Goal: Find specific fact: Find contact information

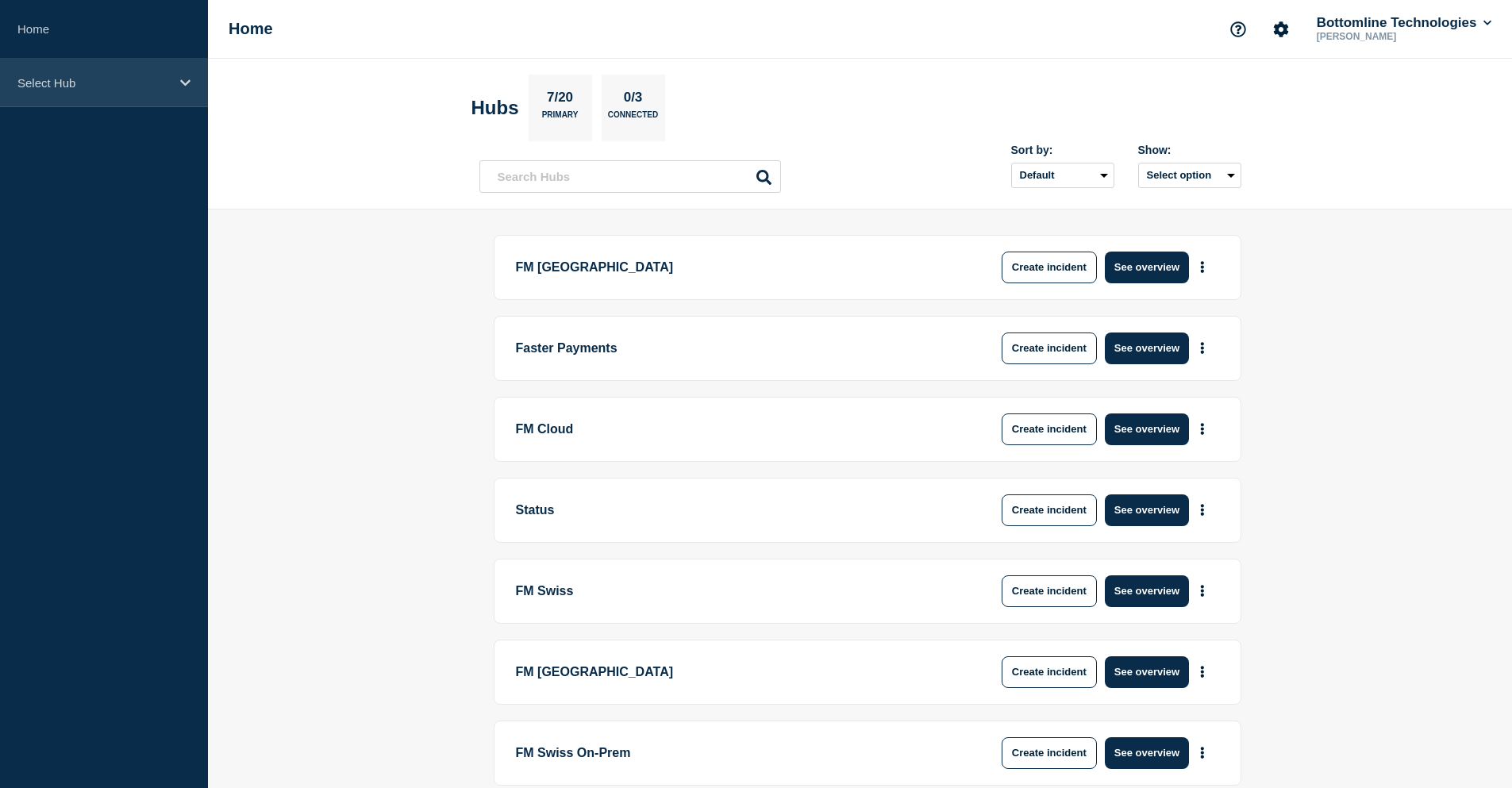
click at [86, 90] on div "Select Hub" at bounding box center [103, 83] width 208 height 48
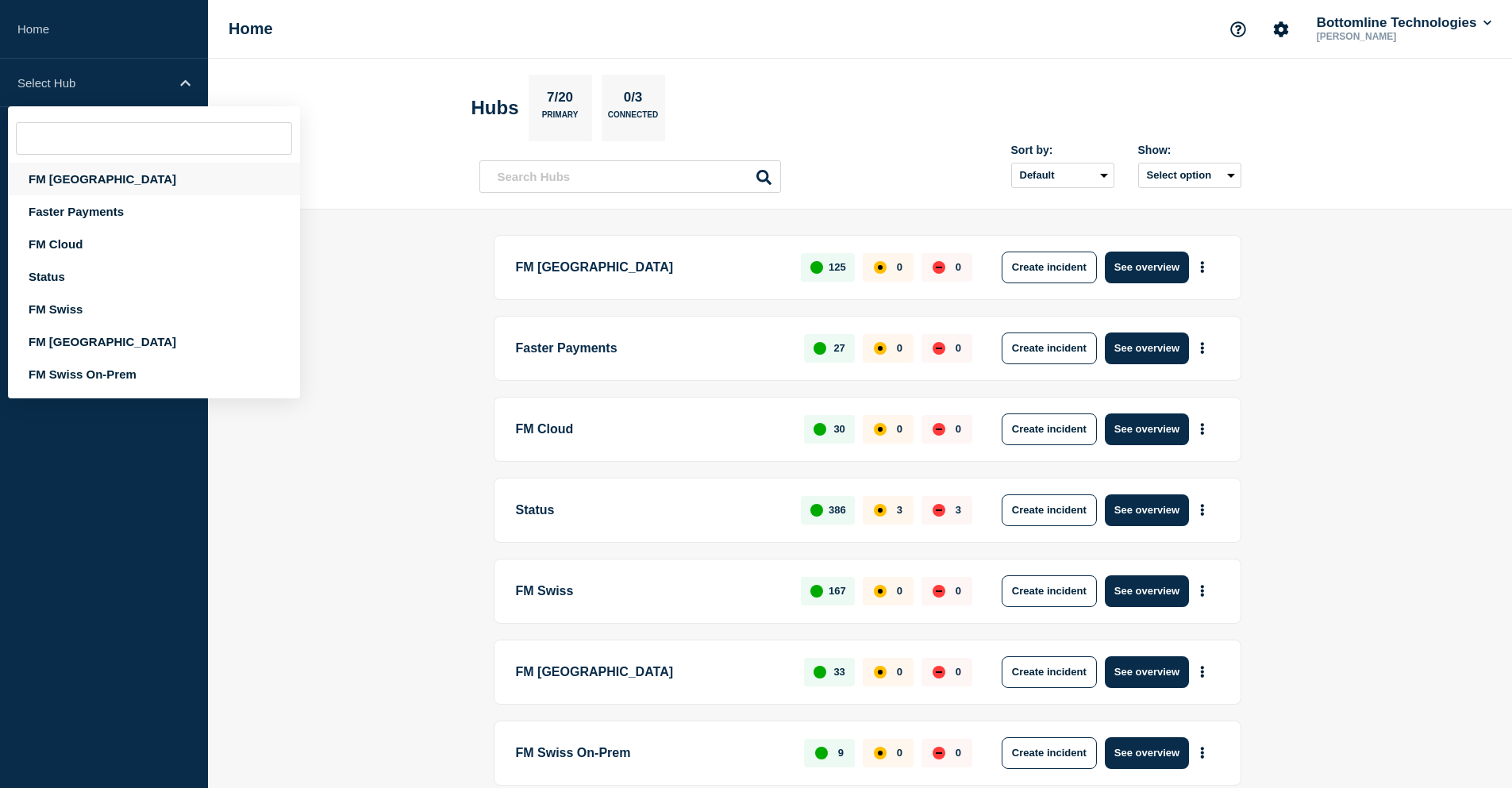
click at [100, 179] on div "FM [GEOGRAPHIC_DATA]" at bounding box center [154, 179] width 292 height 33
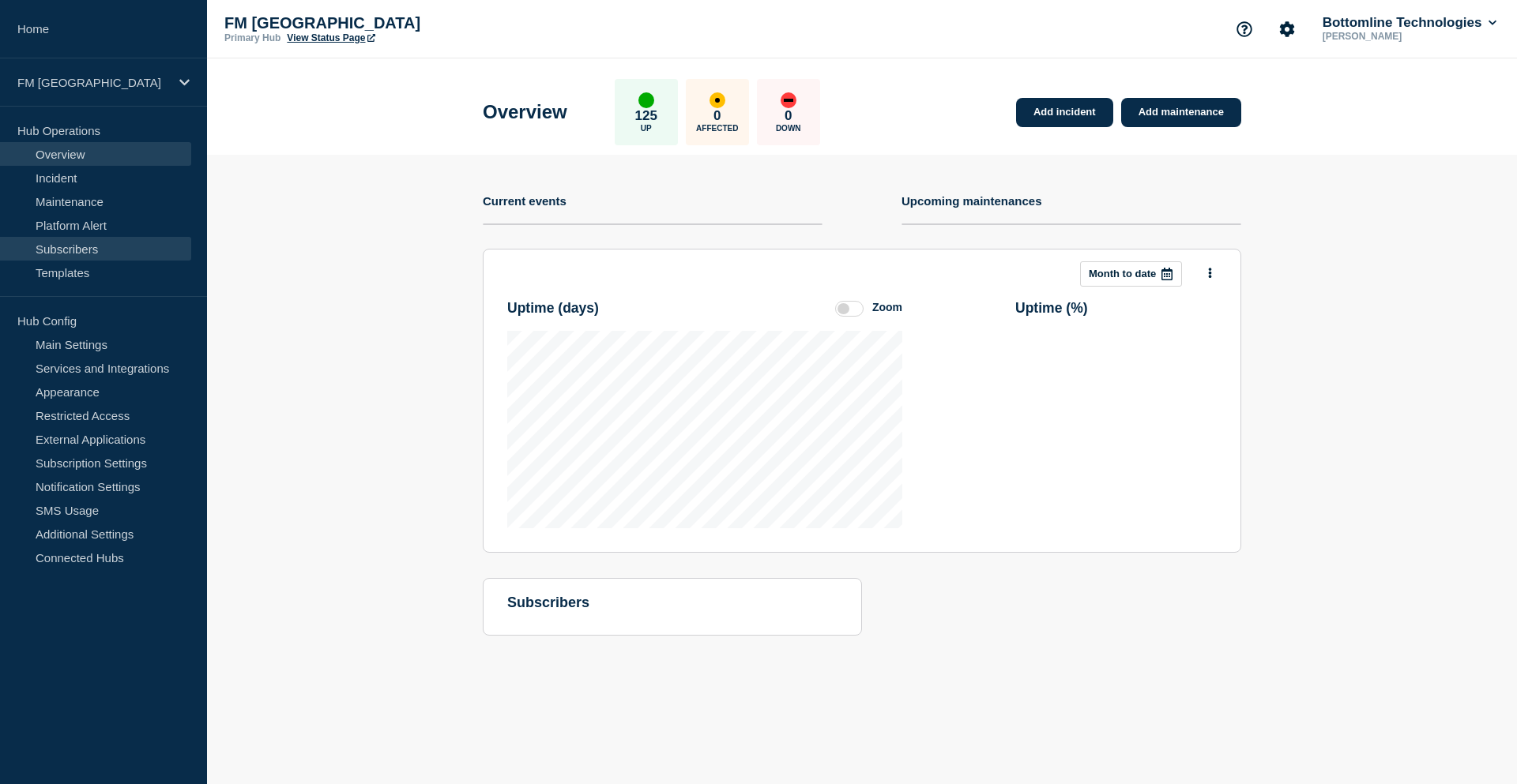
click at [73, 247] on link "Subscribers" at bounding box center [95, 248] width 192 height 24
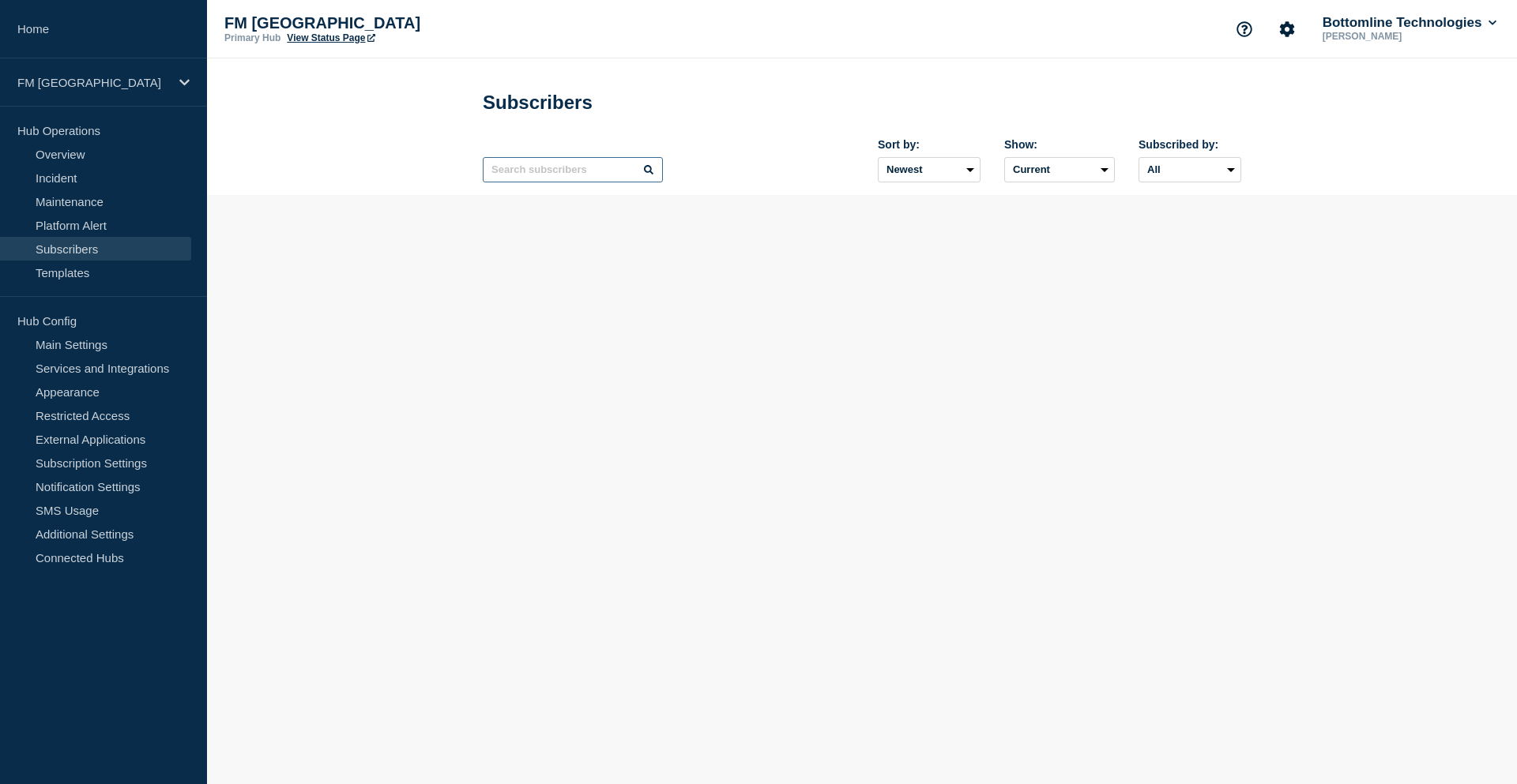
click at [543, 176] on input "text" at bounding box center [572, 169] width 180 height 25
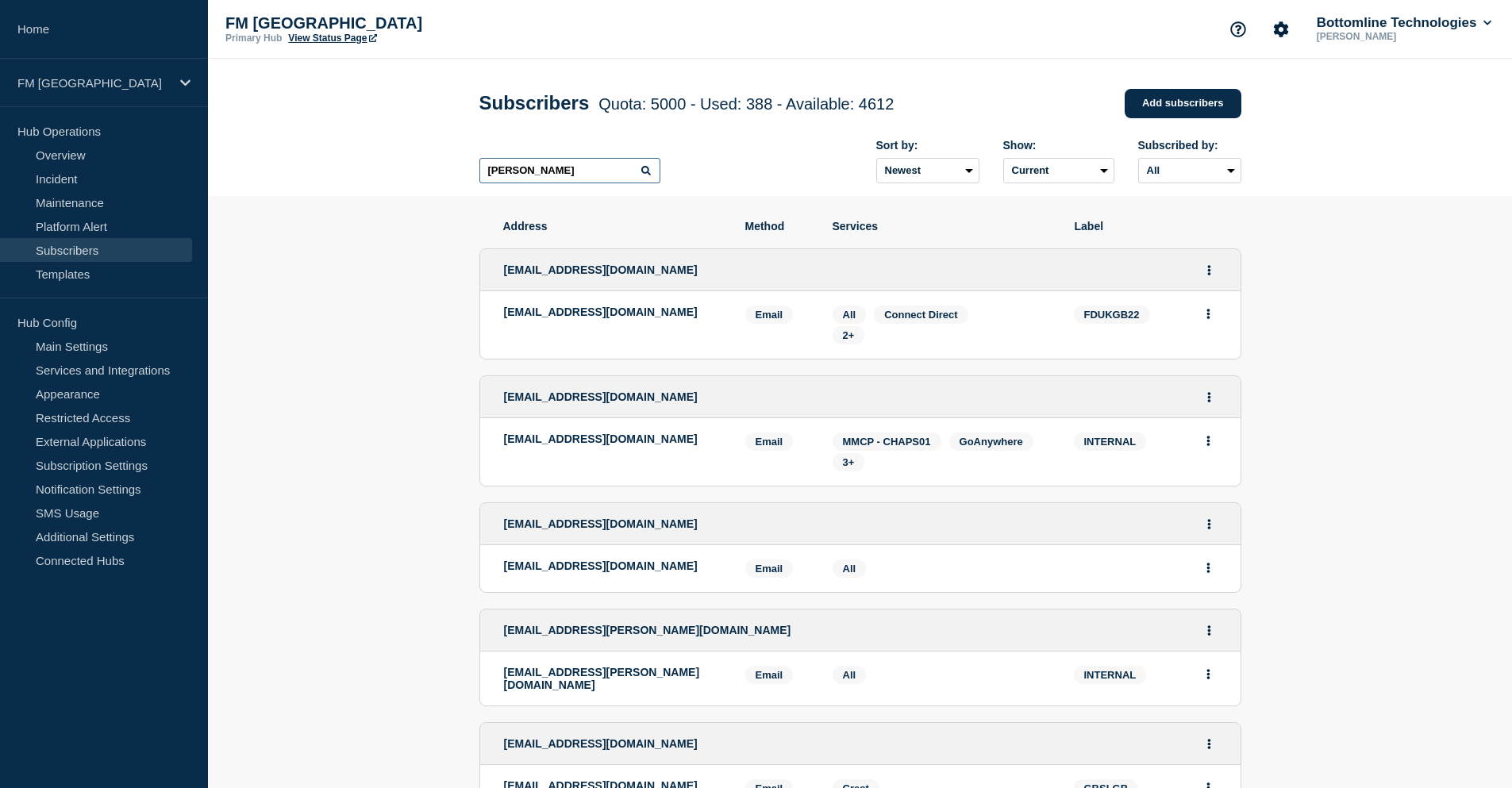
type input "[PERSON_NAME]"
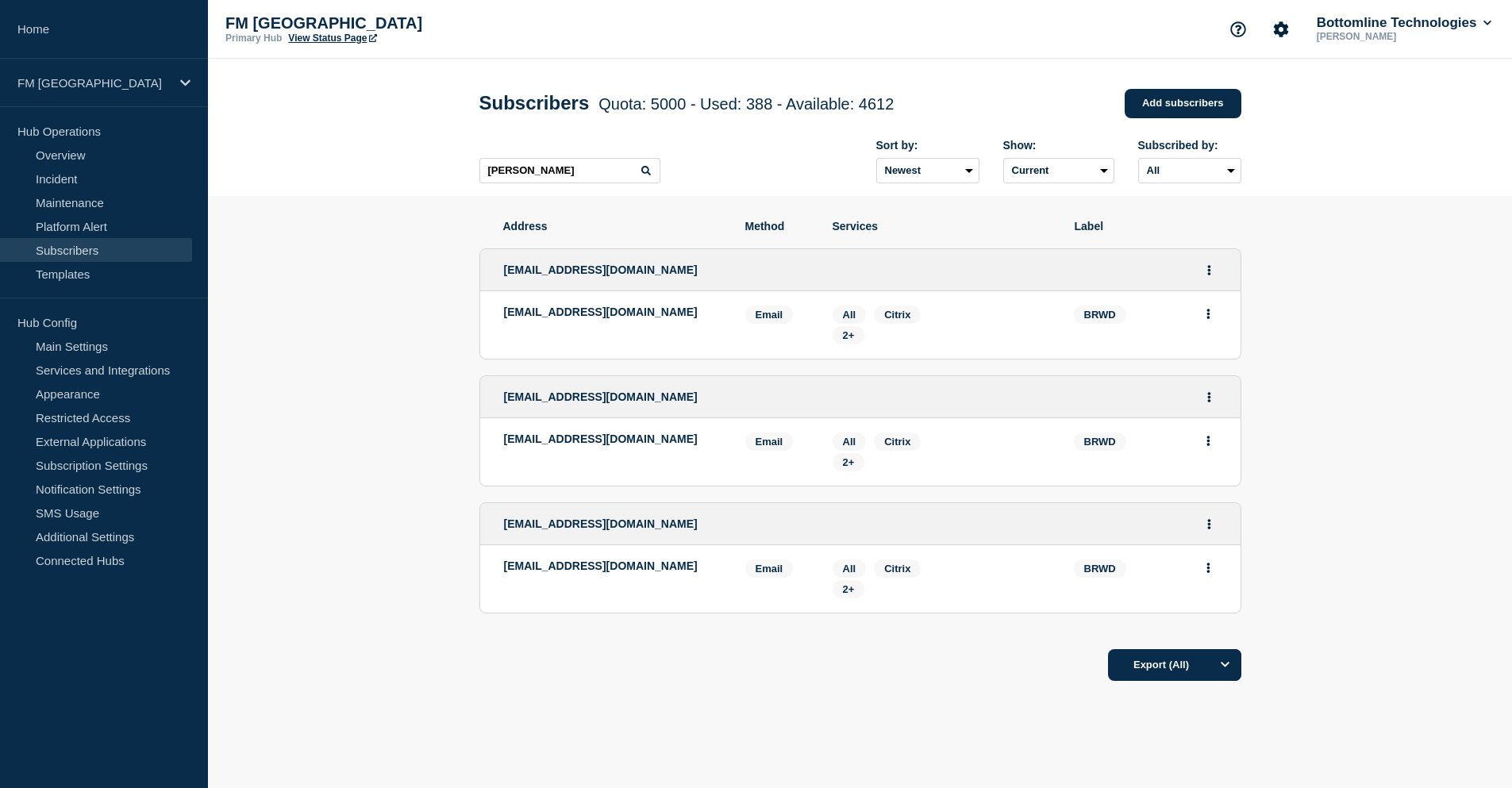
drag, startPoint x: 505, startPoint y: 272, endPoint x: 736, endPoint y: 268, distance: 231.0
click at [736, 268] on div "[EMAIL_ADDRESS][DOMAIN_NAME]" at bounding box center [860, 270] width 760 height 42
copy span "[EMAIL_ADDRESS][DOMAIN_NAME]"
drag, startPoint x: 714, startPoint y: 316, endPoint x: 500, endPoint y: 311, distance: 214.1
click at [500, 311] on li "[EMAIL_ADDRESS][DOMAIN_NAME] Email Email: [EMAIL_ADDRESS][DOMAIN_NAME] BRWD Ser…" at bounding box center [860, 325] width 760 height 68
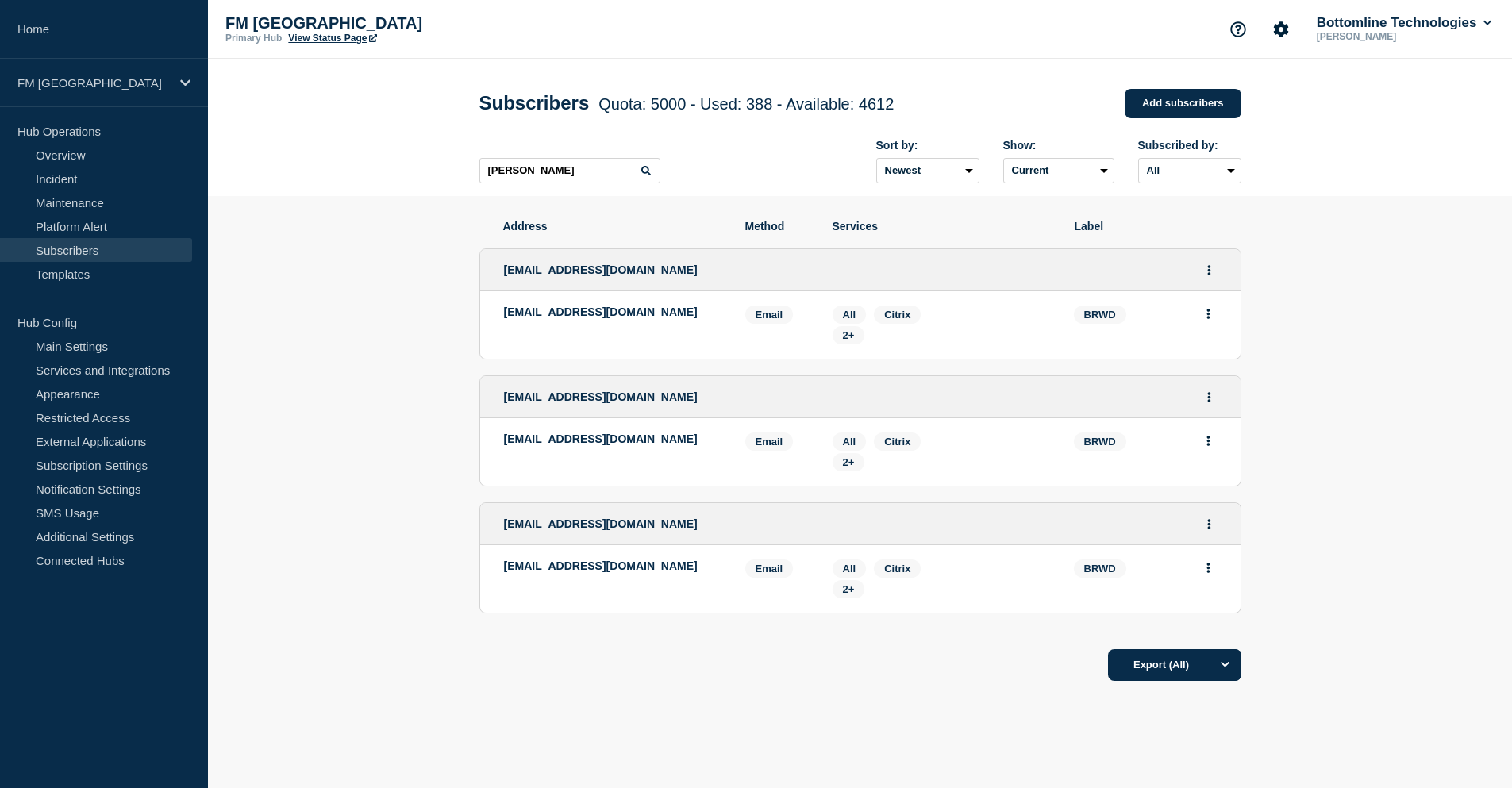
copy p "[EMAIL_ADDRESS][DOMAIN_NAME]"
drag, startPoint x: 534, startPoint y: 455, endPoint x: 499, endPoint y: 444, distance: 36.7
click at [499, 444] on li "[EMAIL_ADDRESS][DOMAIN_NAME] Email Email: [EMAIL_ADDRESS][DOMAIN_NAME] BRWD Ser…" at bounding box center [860, 452] width 760 height 68
copy p "[EMAIL_ADDRESS][DOMAIN_NAME]"
drag, startPoint x: 657, startPoint y: 569, endPoint x: 485, endPoint y: 569, distance: 172.0
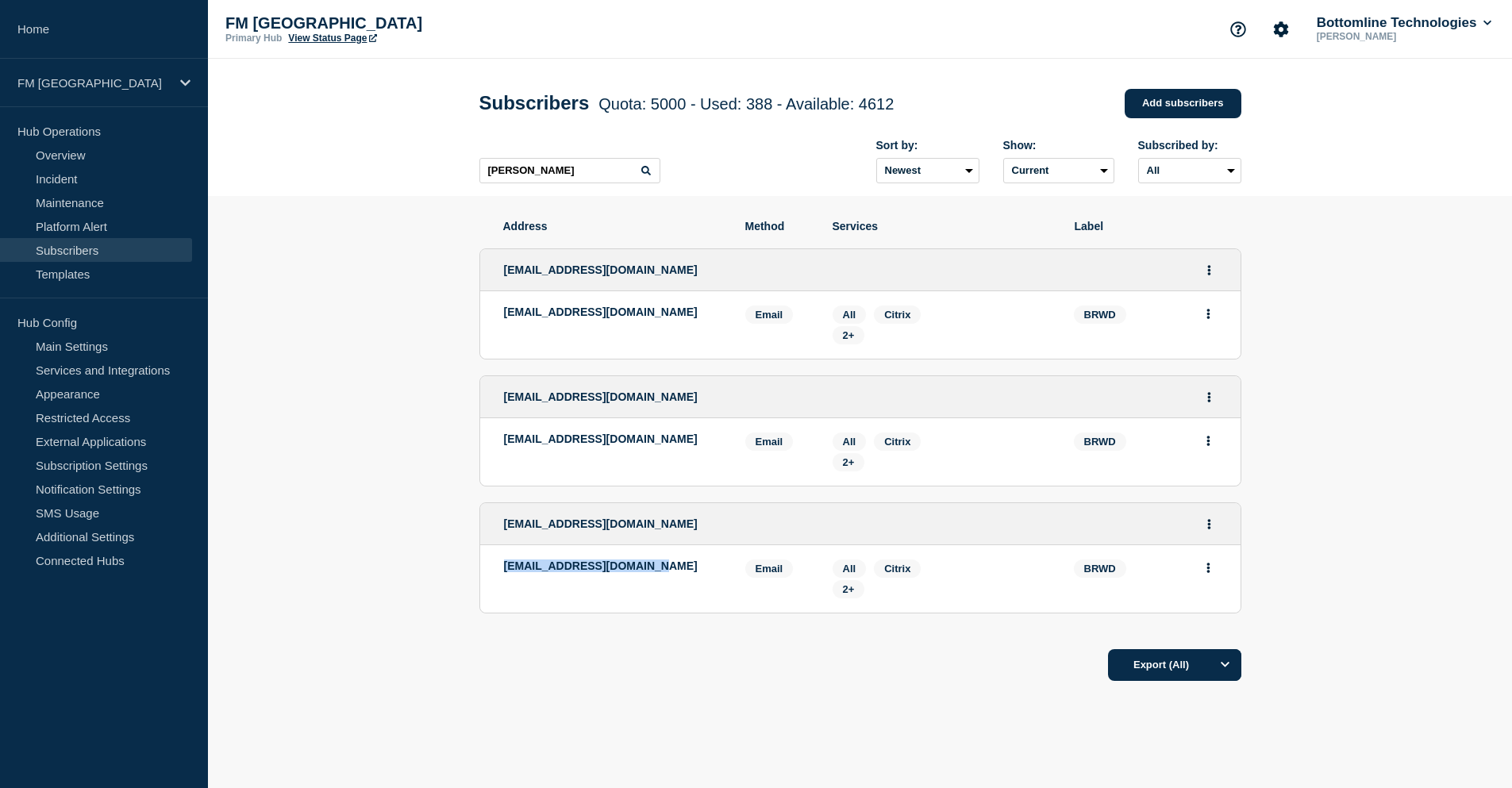
click at [485, 569] on li "[EMAIL_ADDRESS][DOMAIN_NAME] Email Email: [EMAIL_ADDRESS][DOMAIN_NAME] BRWD Ser…" at bounding box center [860, 579] width 760 height 68
copy p "[EMAIL_ADDRESS][DOMAIN_NAME]"
click at [86, 89] on p "FM [GEOGRAPHIC_DATA]" at bounding box center [94, 83] width 153 height 14
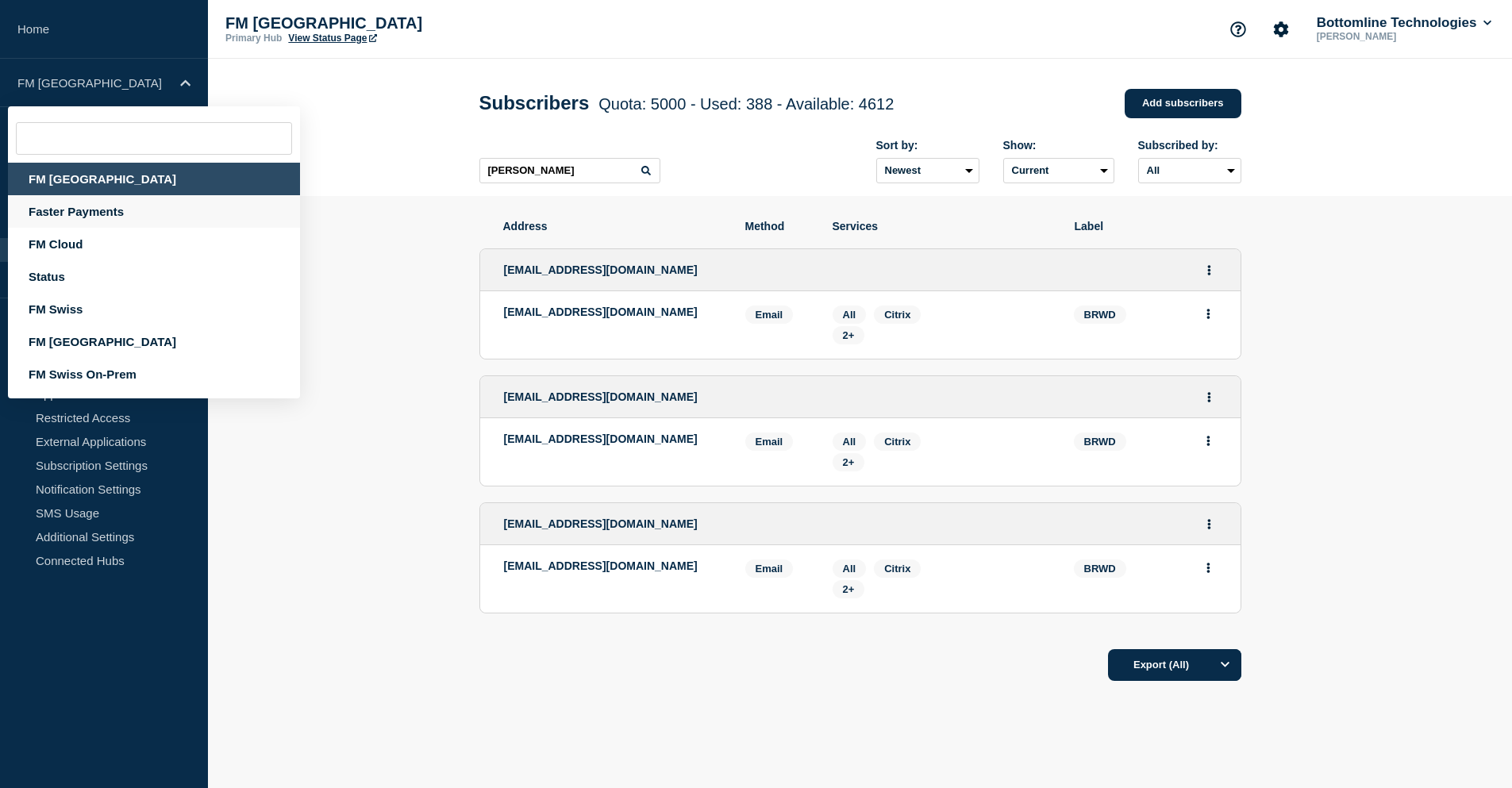
click at [93, 208] on div "Faster Payments" at bounding box center [154, 212] width 292 height 33
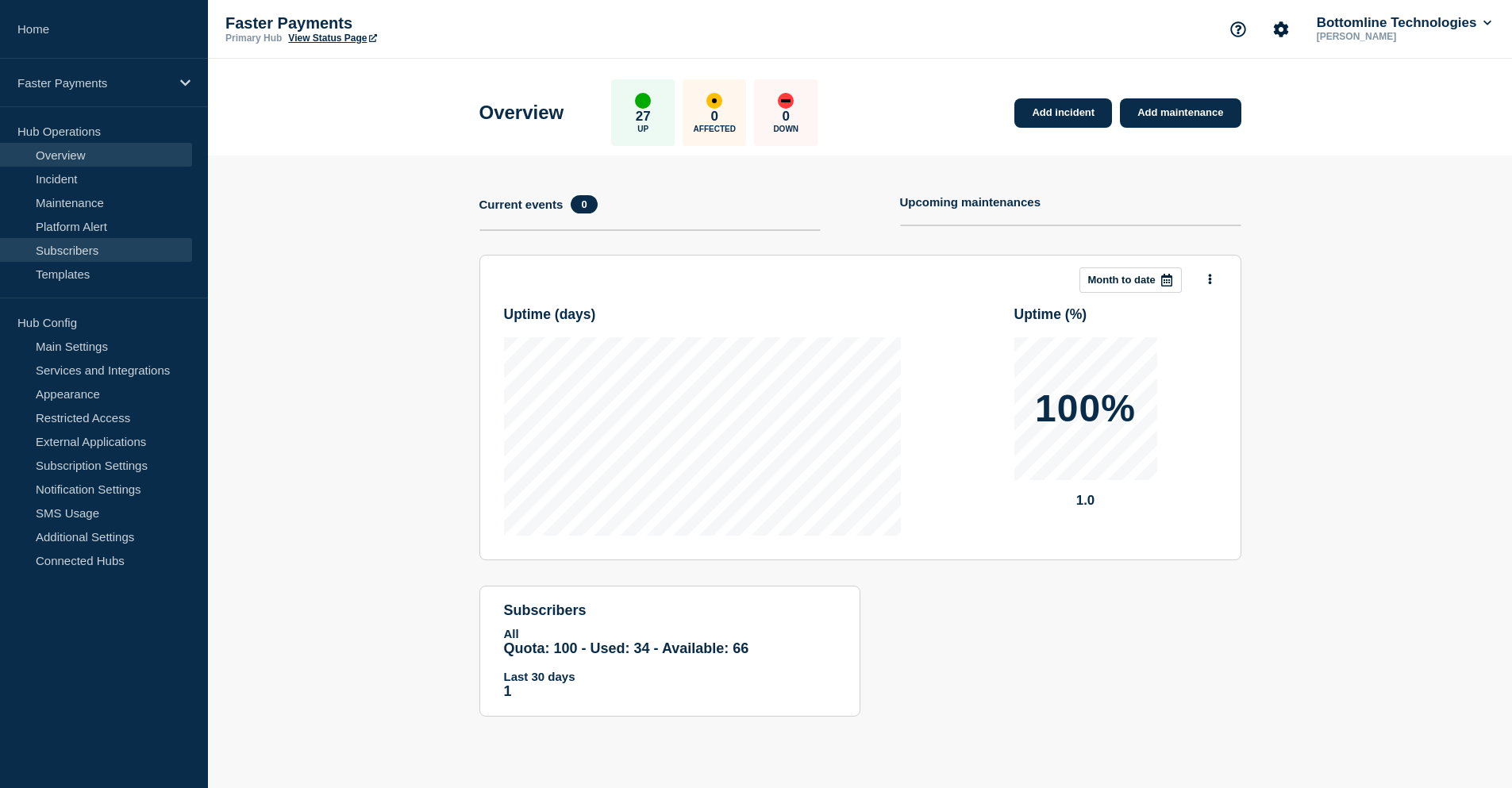
click at [73, 250] on link "Subscribers" at bounding box center [96, 249] width 192 height 24
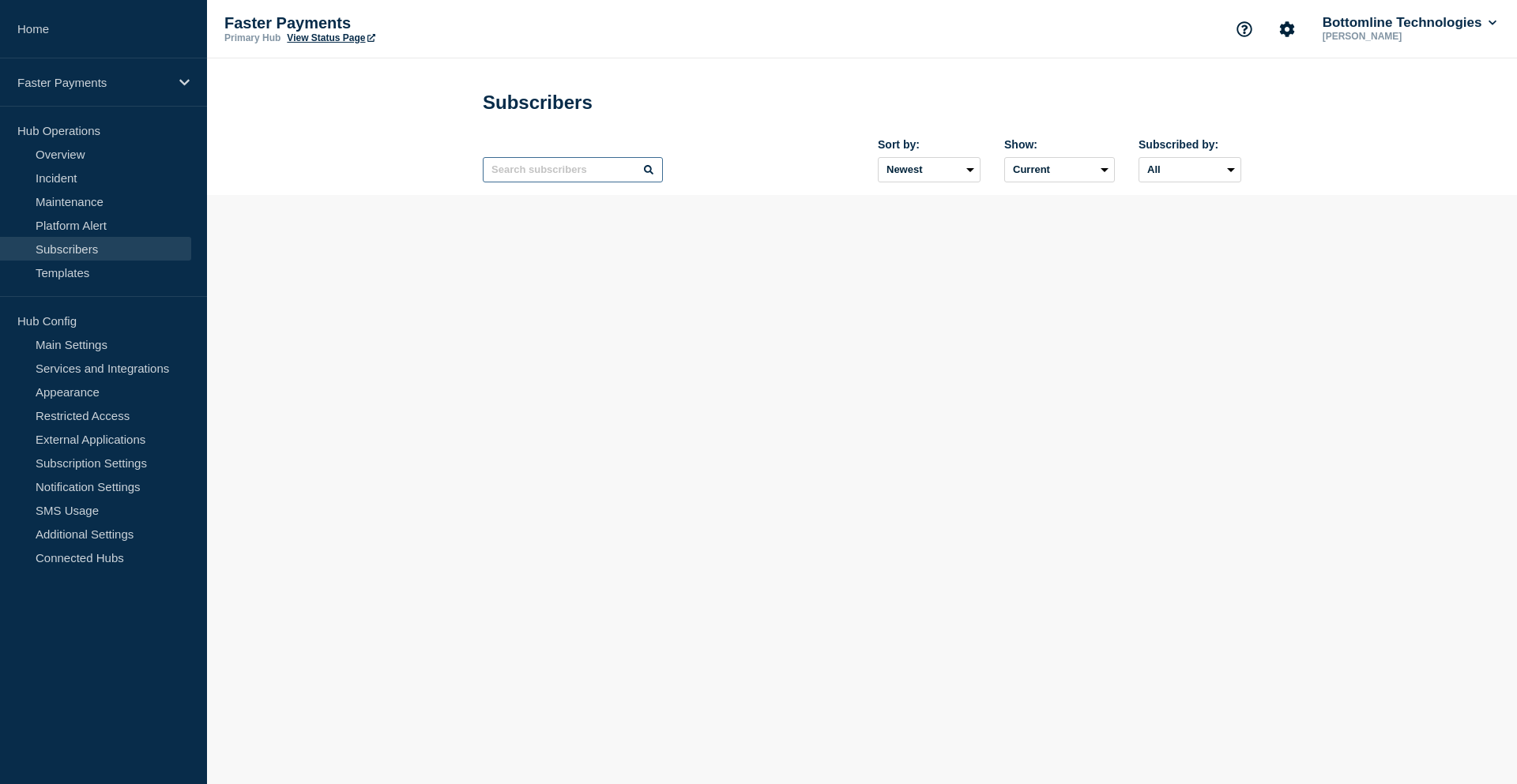
click at [556, 168] on input "text" at bounding box center [572, 169] width 180 height 25
type input "avaloq"
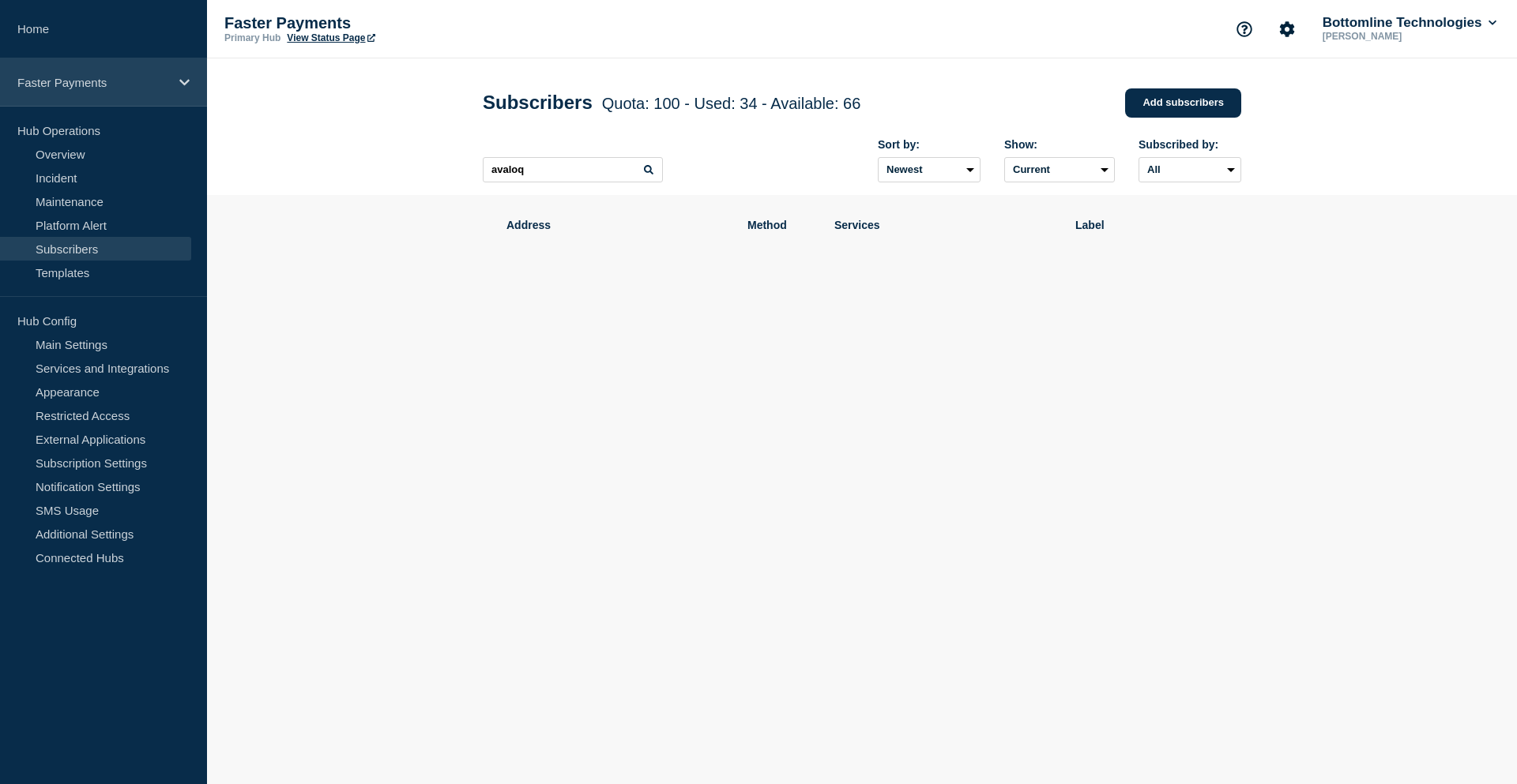
click at [115, 82] on p "Faster Payments" at bounding box center [93, 83] width 152 height 13
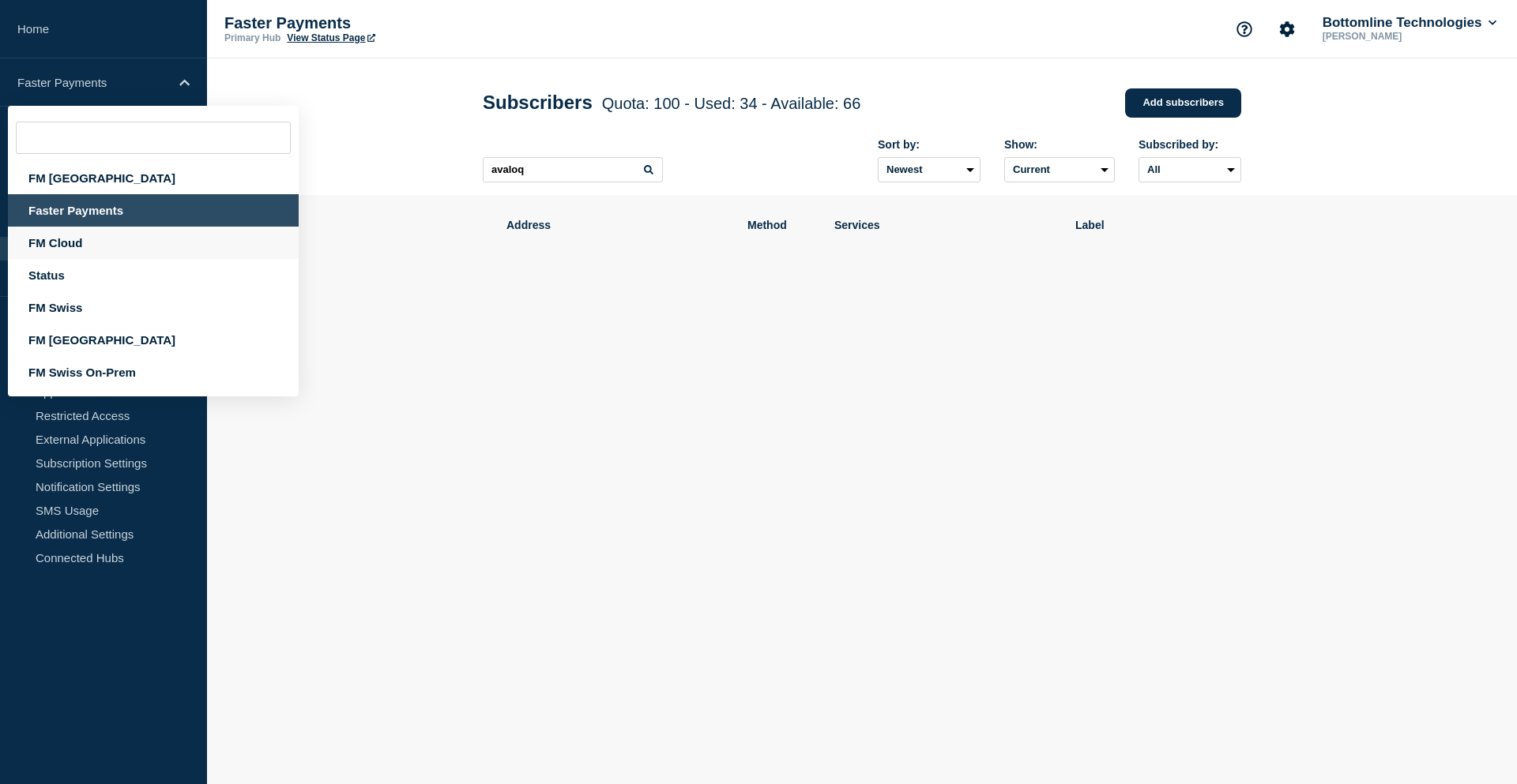
click at [92, 249] on div "FM Cloud" at bounding box center [153, 243] width 291 height 33
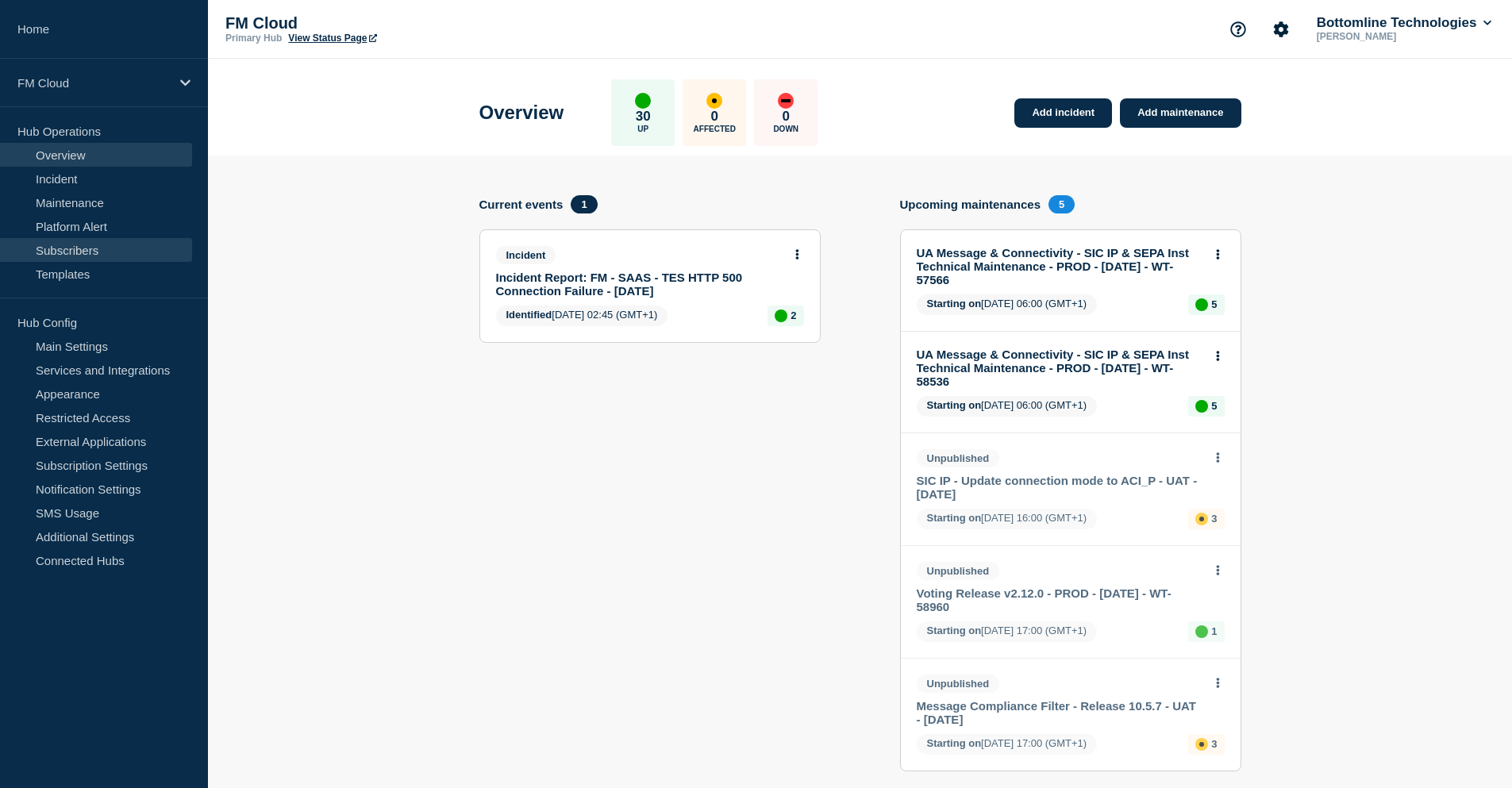
click at [102, 250] on link "Subscribers" at bounding box center [96, 249] width 192 height 24
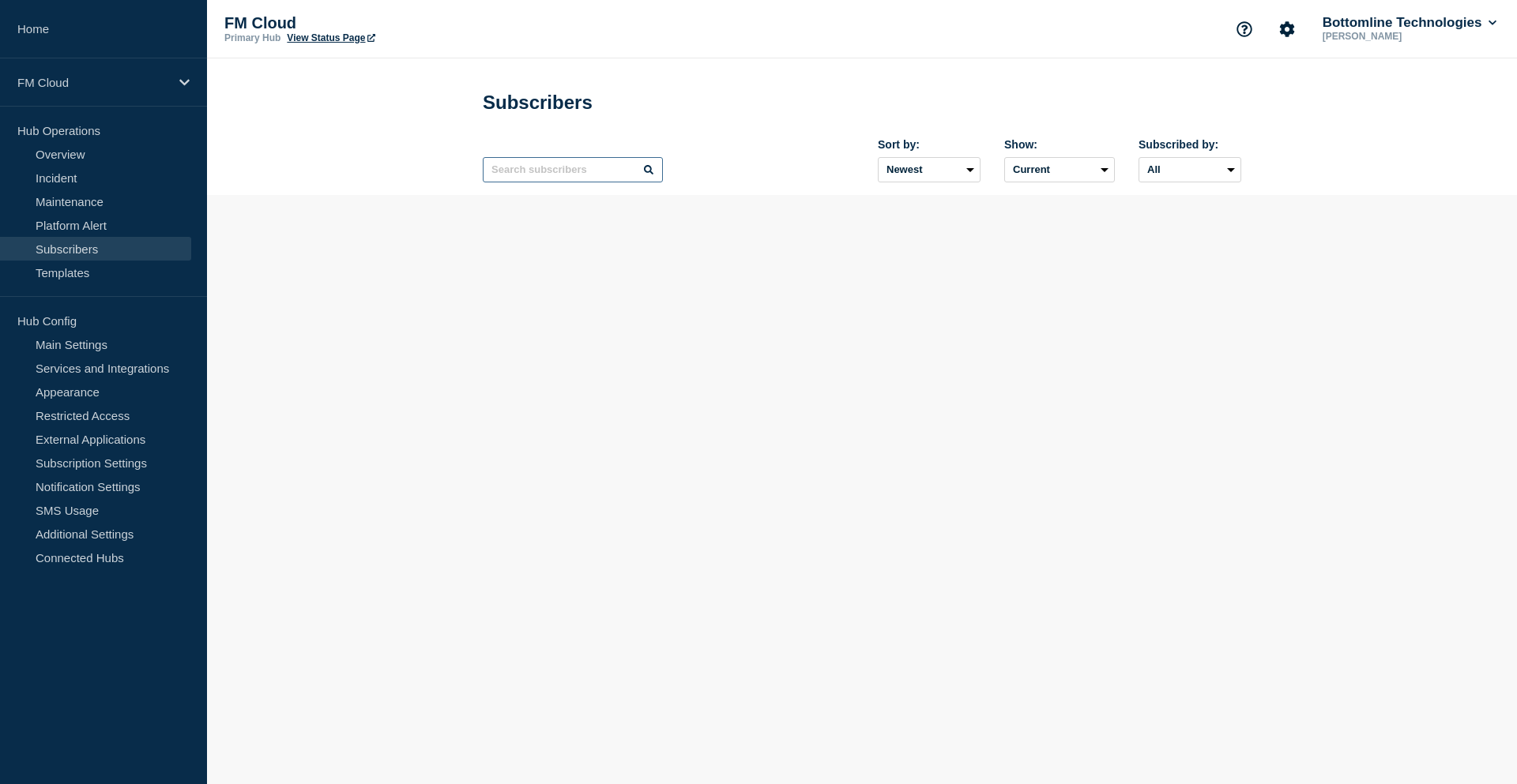
click at [561, 175] on input "text" at bounding box center [572, 169] width 180 height 25
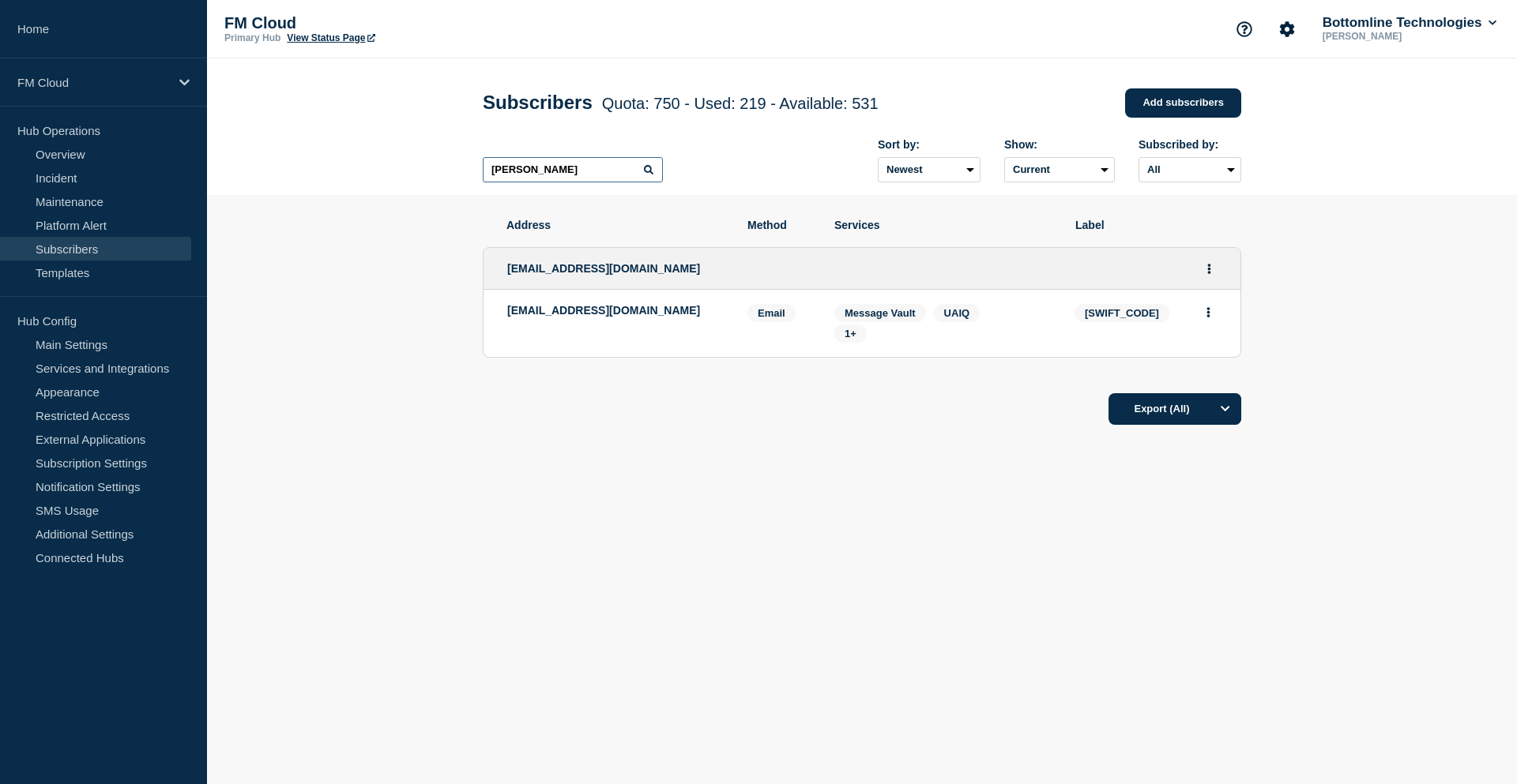
type input "[PERSON_NAME]"
drag, startPoint x: 656, startPoint y: 317, endPoint x: 498, endPoint y: 315, distance: 158.0
click at [498, 315] on li "[EMAIL_ADDRESS][DOMAIN_NAME] Email Email: [EMAIL_ADDRESS][DOMAIN_NAME] [SWIFT_C…" at bounding box center [861, 323] width 757 height 67
copy p "[EMAIL_ADDRESS][DOMAIN_NAME]"
drag, startPoint x: 57, startPoint y: 69, endPoint x: 57, endPoint y: 80, distance: 11.0
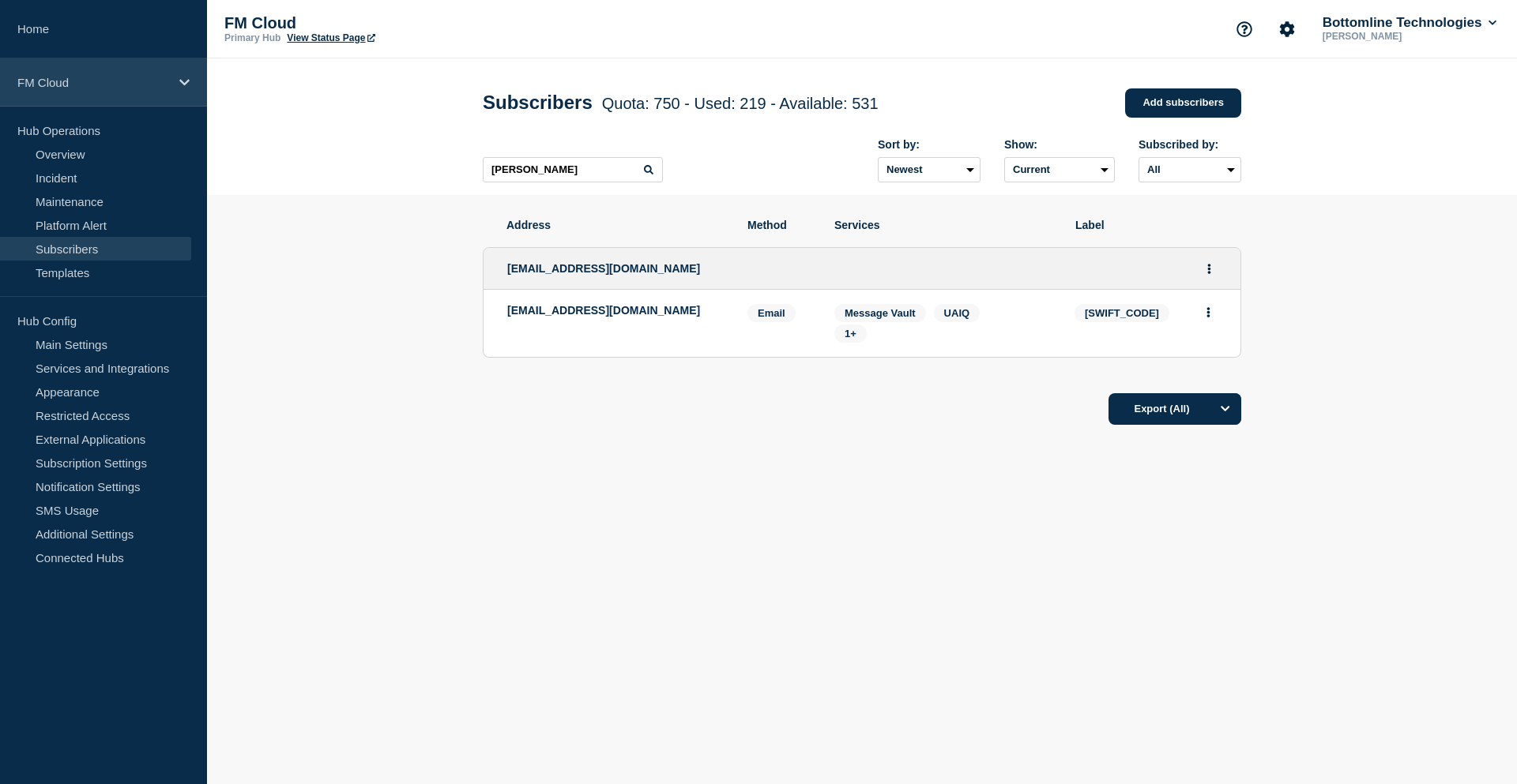
click at [57, 69] on div "FM Cloud" at bounding box center [103, 83] width 207 height 48
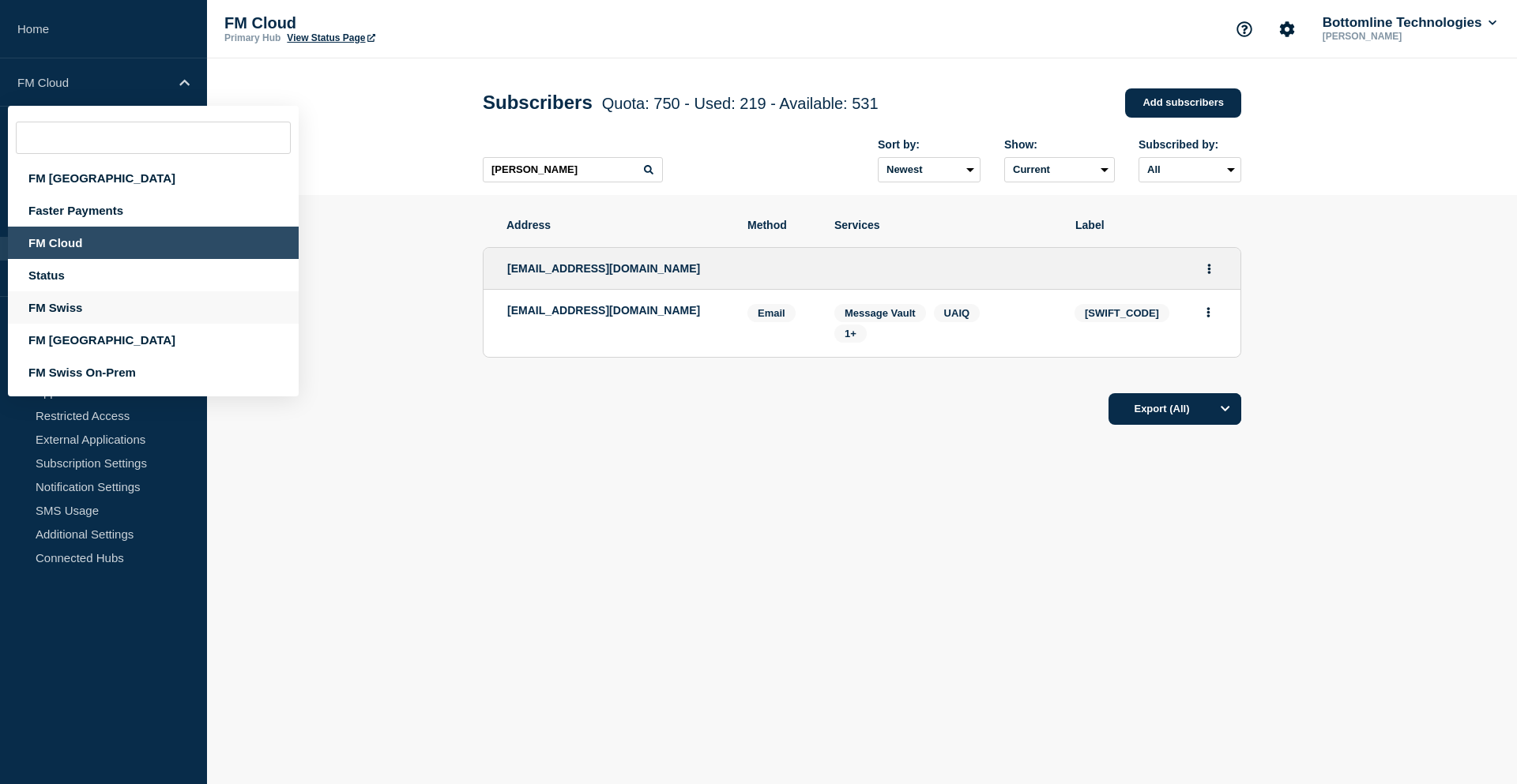
click at [68, 306] on div "FM Swiss" at bounding box center [153, 308] width 291 height 33
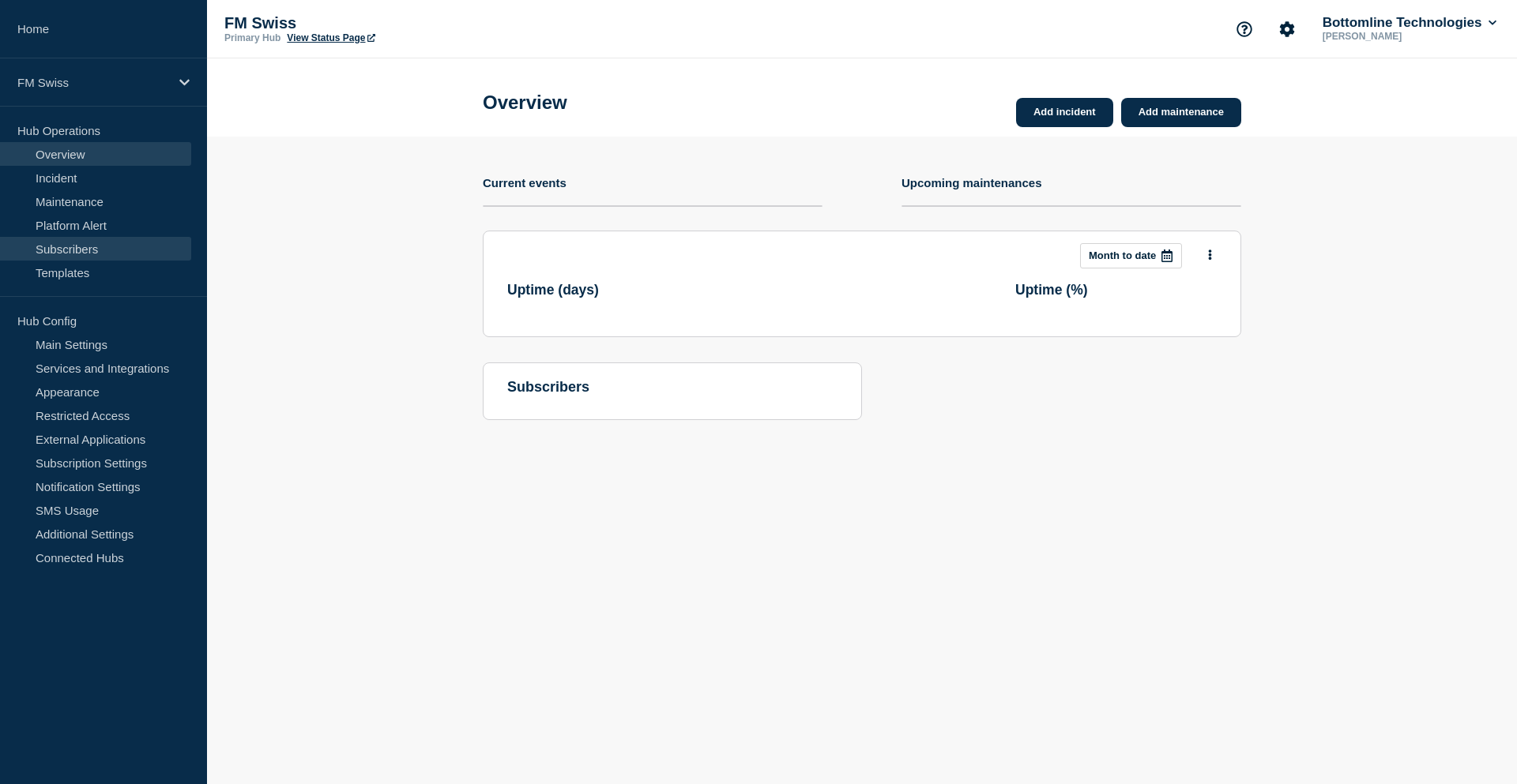
click at [82, 244] on link "Subscribers" at bounding box center [95, 248] width 192 height 24
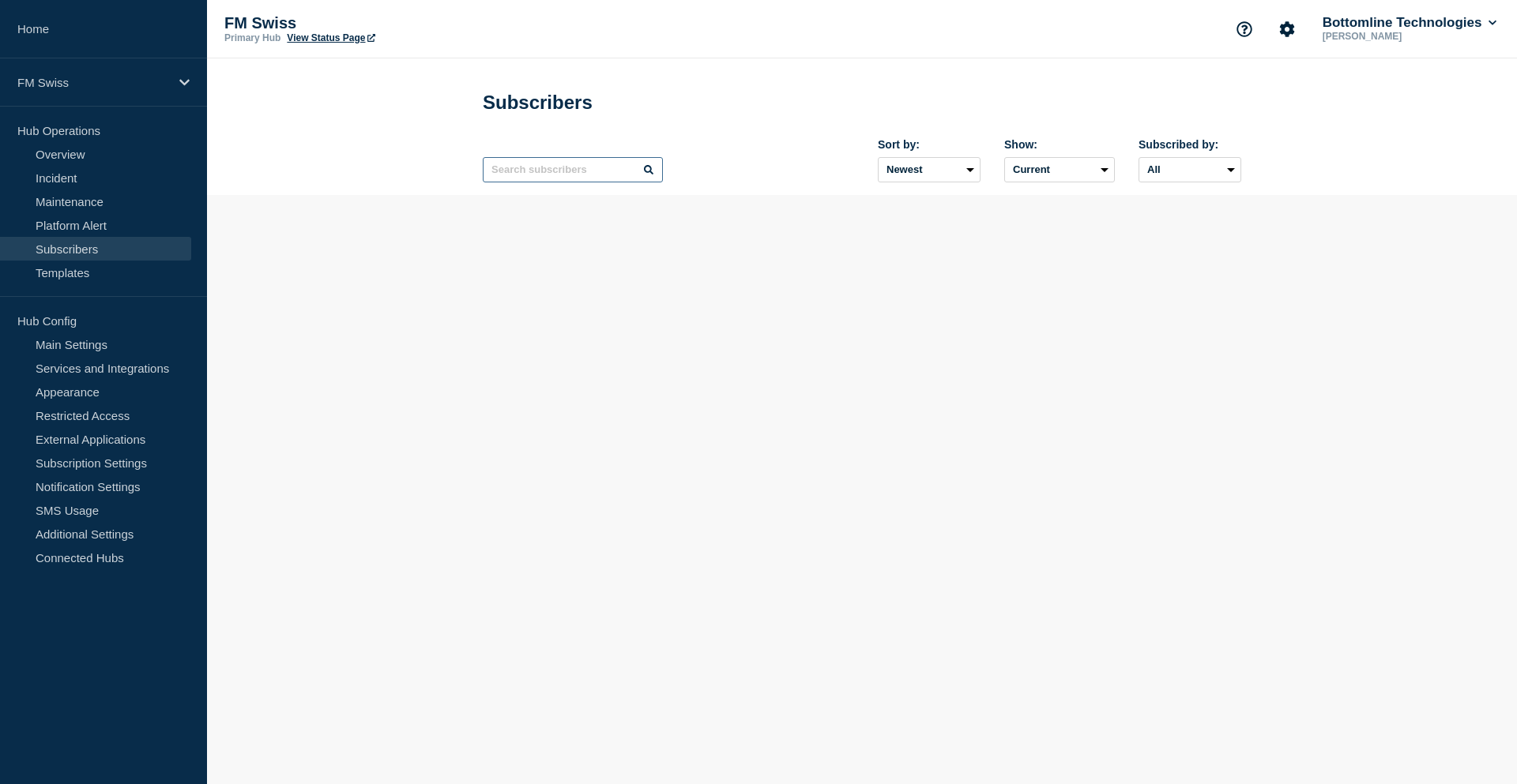
click at [551, 174] on input "text" at bounding box center [572, 169] width 180 height 25
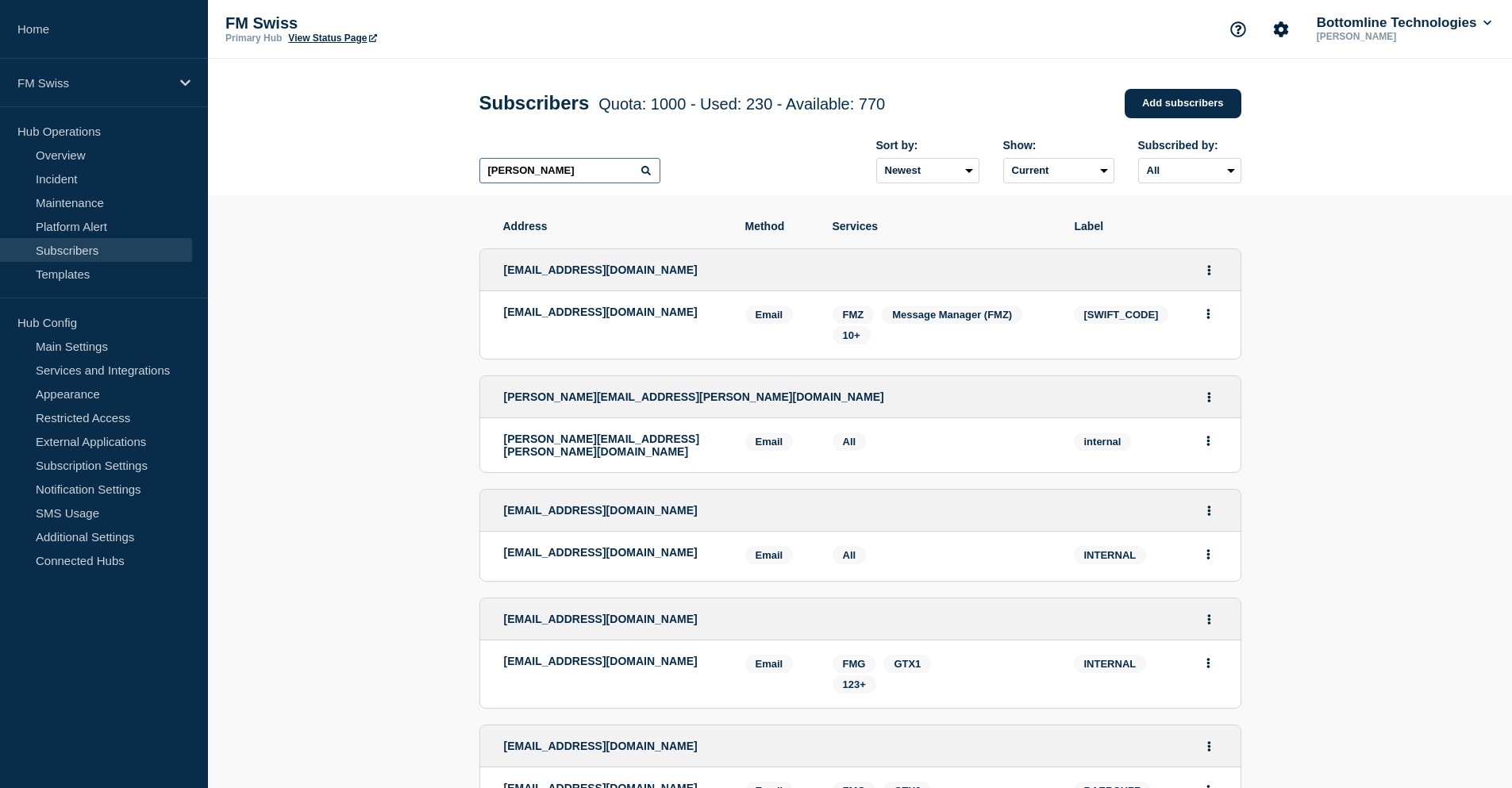
type input "[PERSON_NAME]"
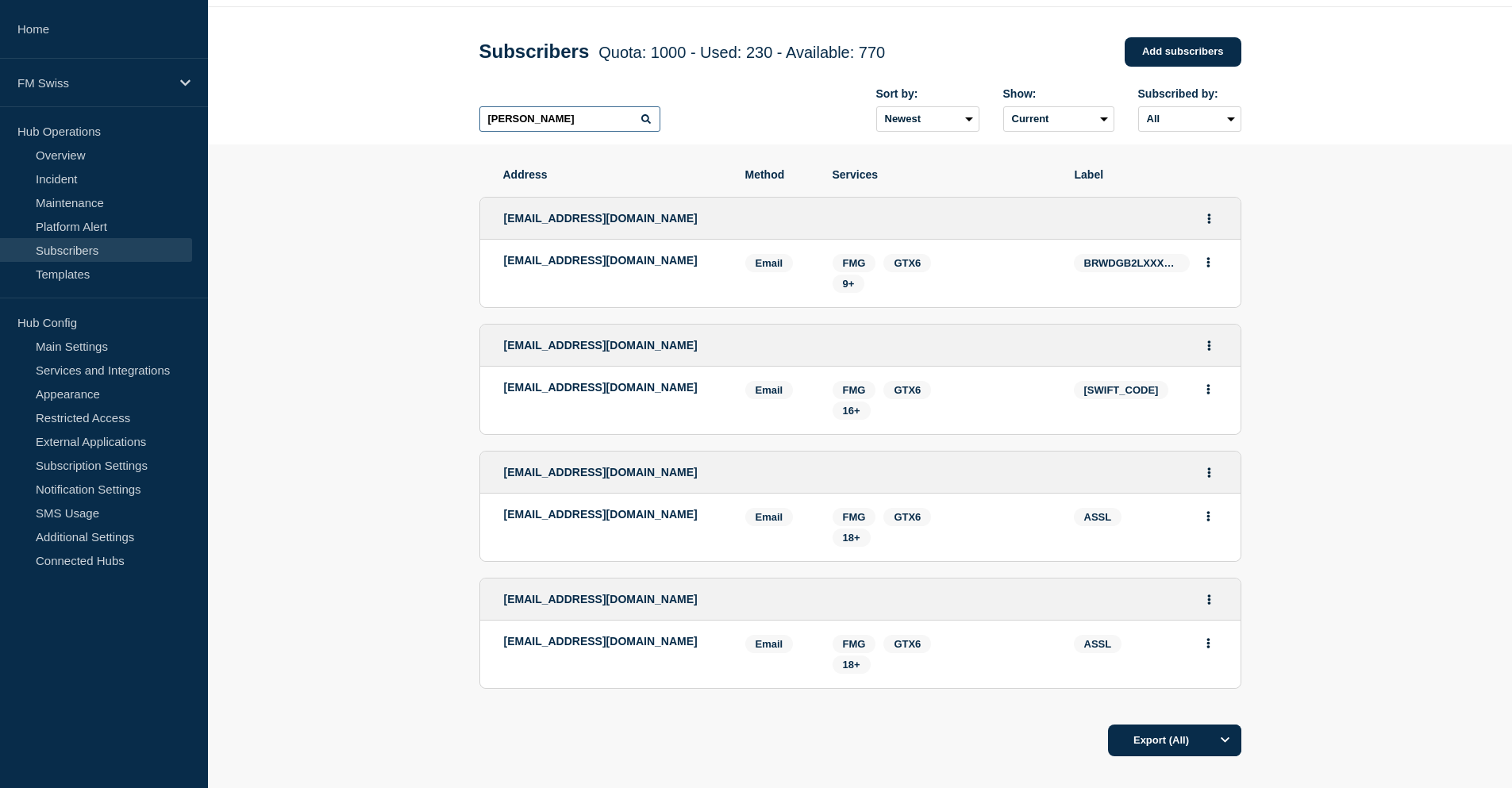
scroll to position [79, 0]
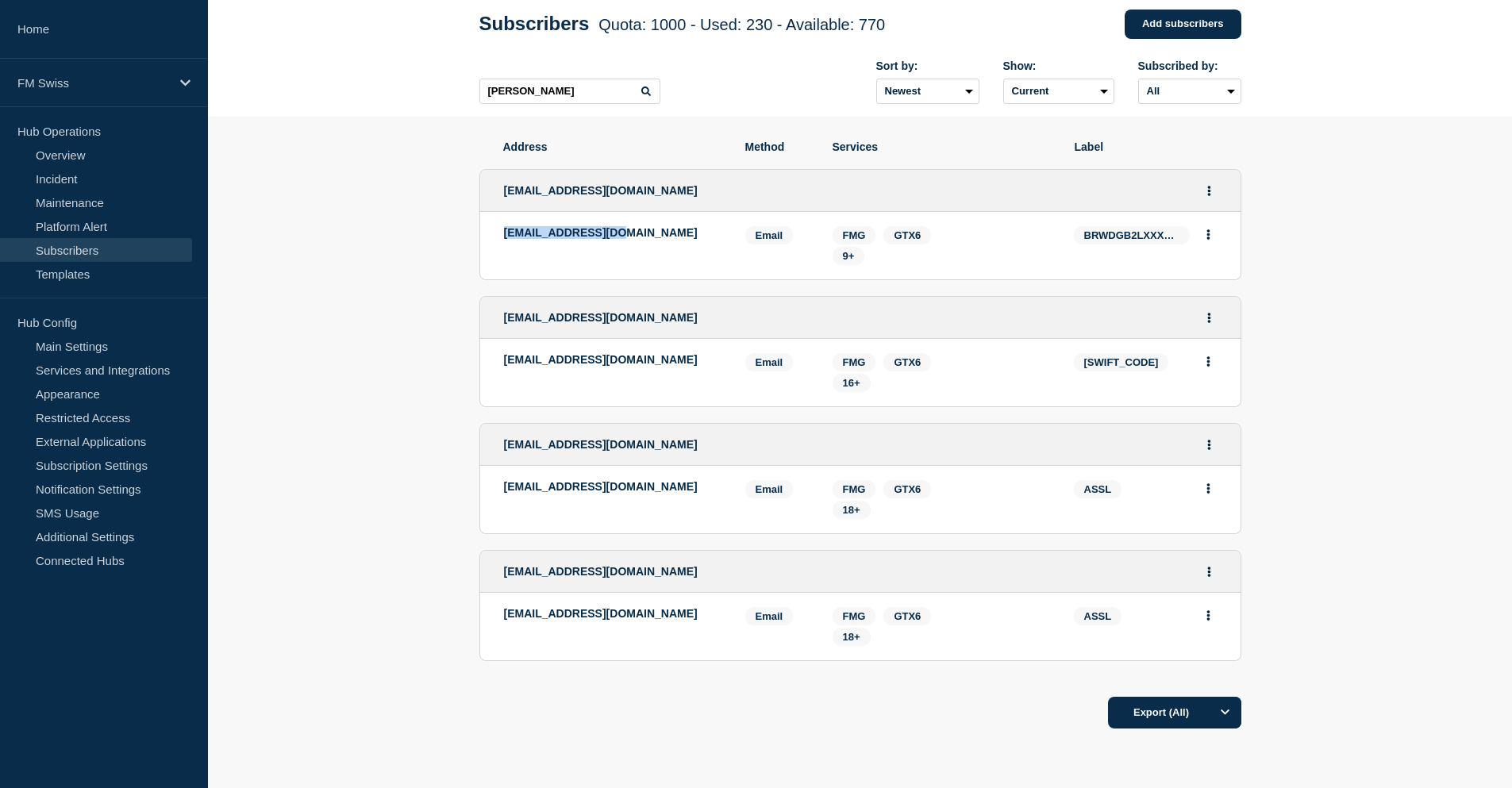
drag, startPoint x: 628, startPoint y: 242, endPoint x: 466, endPoint y: 241, distance: 162.0
click at [466, 241] on section "Address Method Services Label [EMAIL_ADDRESS][DOMAIN_NAME] [EMAIL_ADDRESS][DOMA…" at bounding box center [859, 483] width 1303 height 733
copy p "[EMAIL_ADDRESS][DOMAIN_NAME]"
drag, startPoint x: 644, startPoint y: 357, endPoint x: 484, endPoint y: 360, distance: 160.0
click at [484, 360] on li "[EMAIL_ADDRESS][DOMAIN_NAME] Email Email: [EMAIL_ADDRESS][DOMAIN_NAME] [SWIFT_C…" at bounding box center [860, 372] width 760 height 68
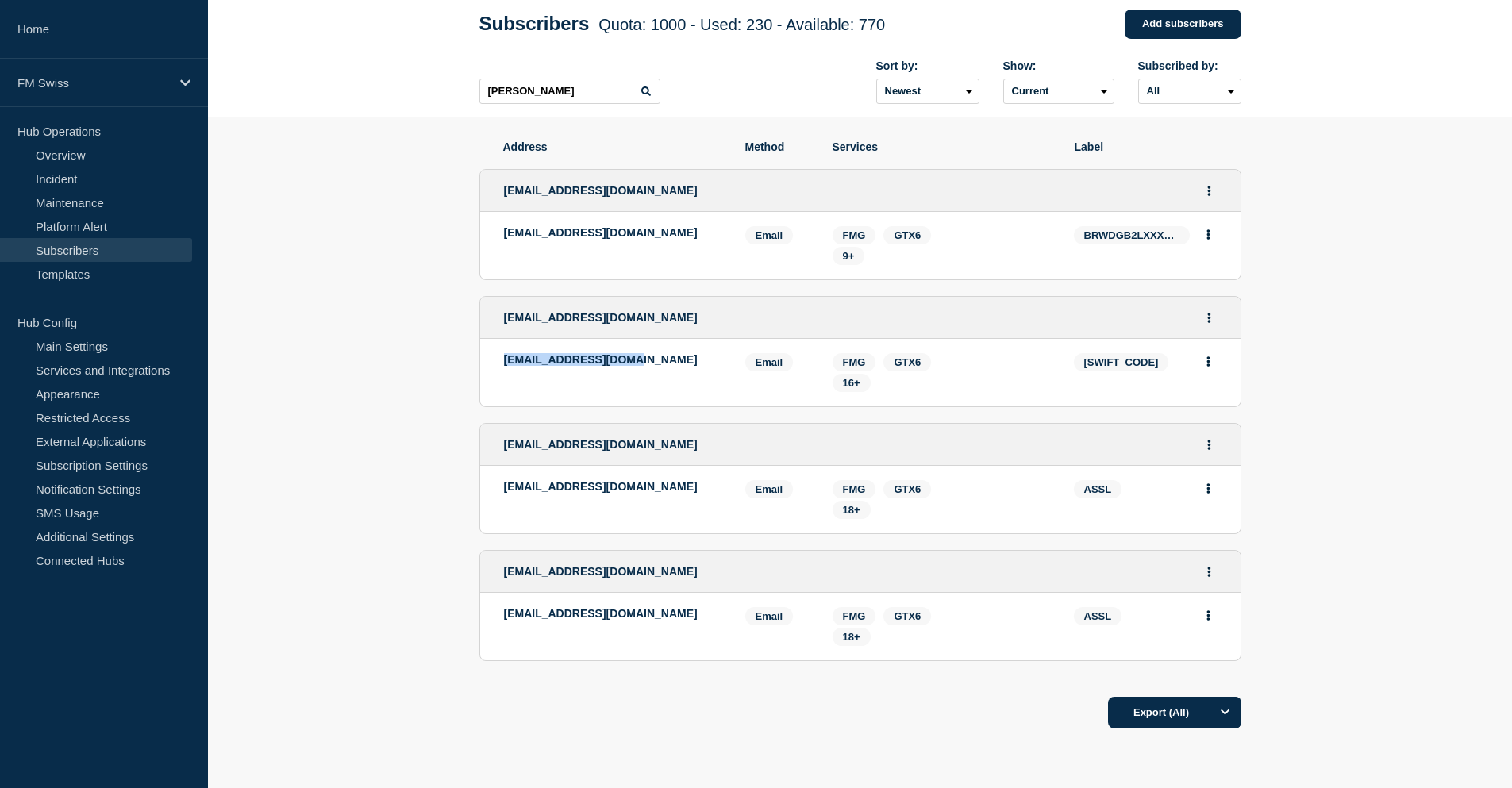
copy p "[EMAIL_ADDRESS][DOMAIN_NAME]"
drag, startPoint x: 542, startPoint y: 502, endPoint x: 493, endPoint y: 495, distance: 49.5
click at [493, 495] on li "[EMAIL_ADDRESS][DOMAIN_NAME] Email Email: [EMAIL_ADDRESS][DOMAIN_NAME] ASSL Ser…" at bounding box center [860, 500] width 760 height 68
copy p "[EMAIL_ADDRESS][DOMAIN_NAME]"
drag, startPoint x: 708, startPoint y: 620, endPoint x: 489, endPoint y: 615, distance: 219.1
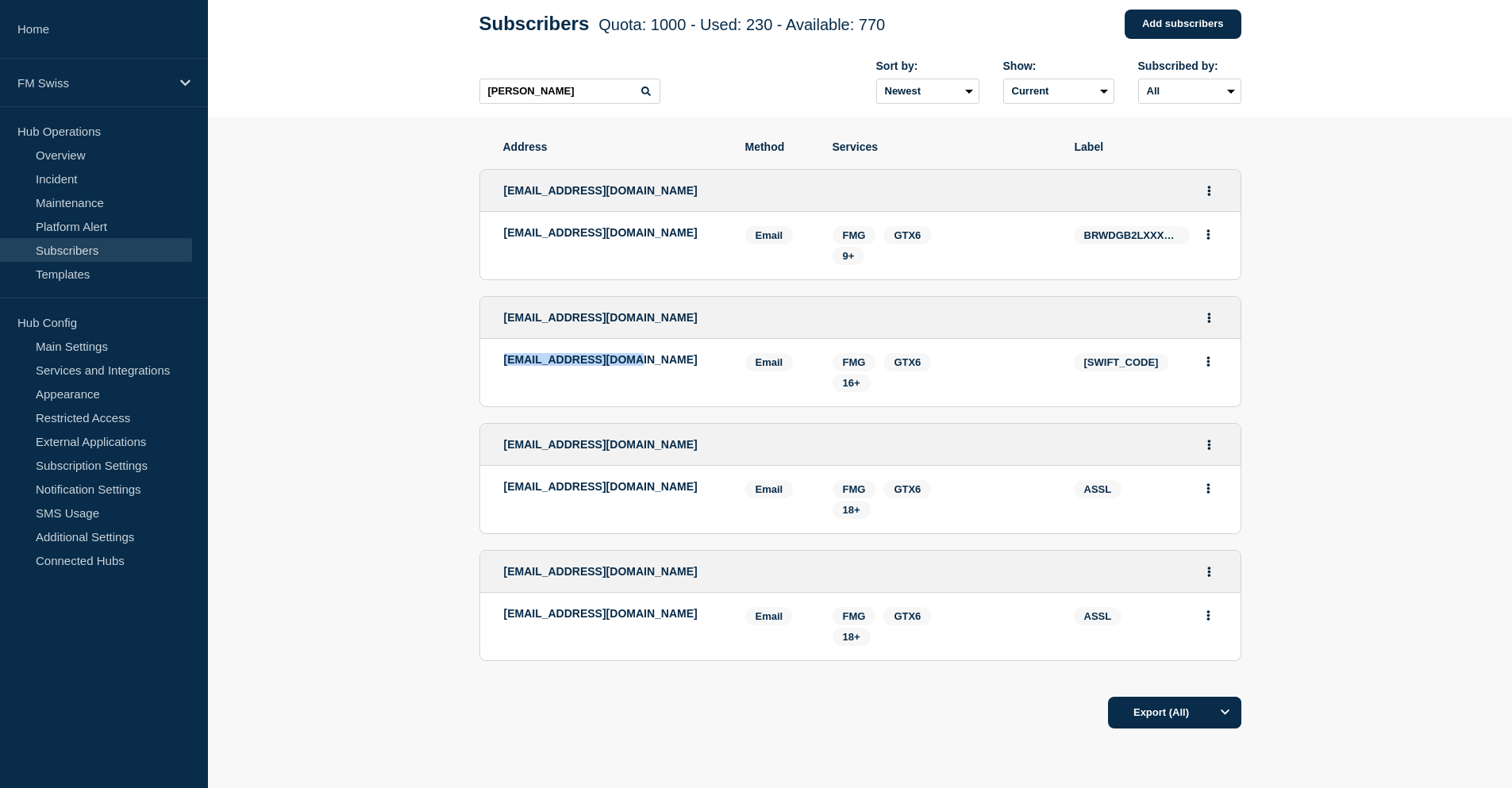
click at [489, 615] on li "[EMAIL_ADDRESS][DOMAIN_NAME] Email Email: [EMAIL_ADDRESS][DOMAIN_NAME] ASSL Ser…" at bounding box center [860, 627] width 760 height 68
copy p "[EMAIL_ADDRESS][DOMAIN_NAME]"
click at [103, 85] on p "FM Swiss" at bounding box center [94, 83] width 153 height 14
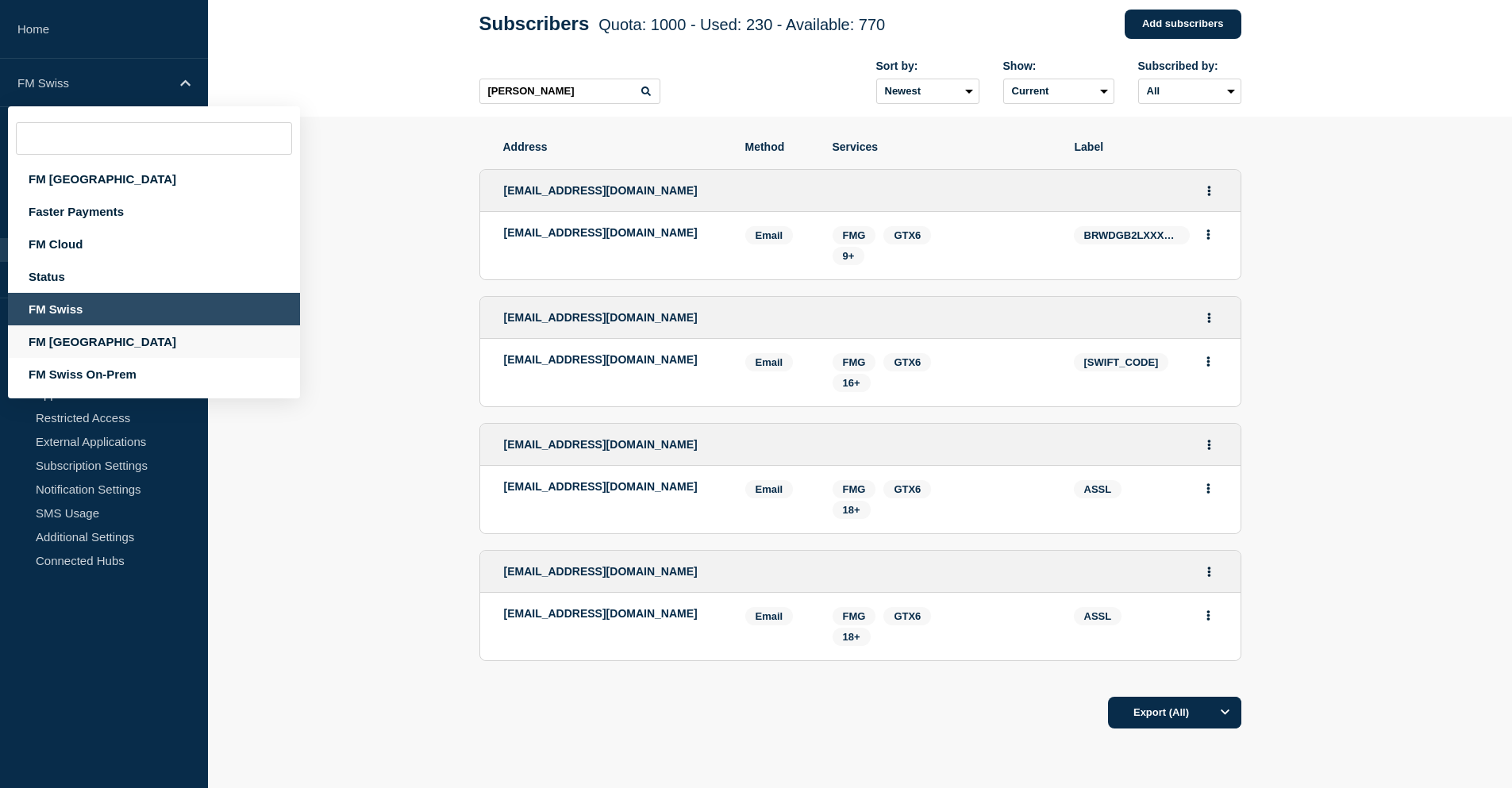
click at [105, 346] on div "FM [GEOGRAPHIC_DATA]" at bounding box center [154, 342] width 292 height 33
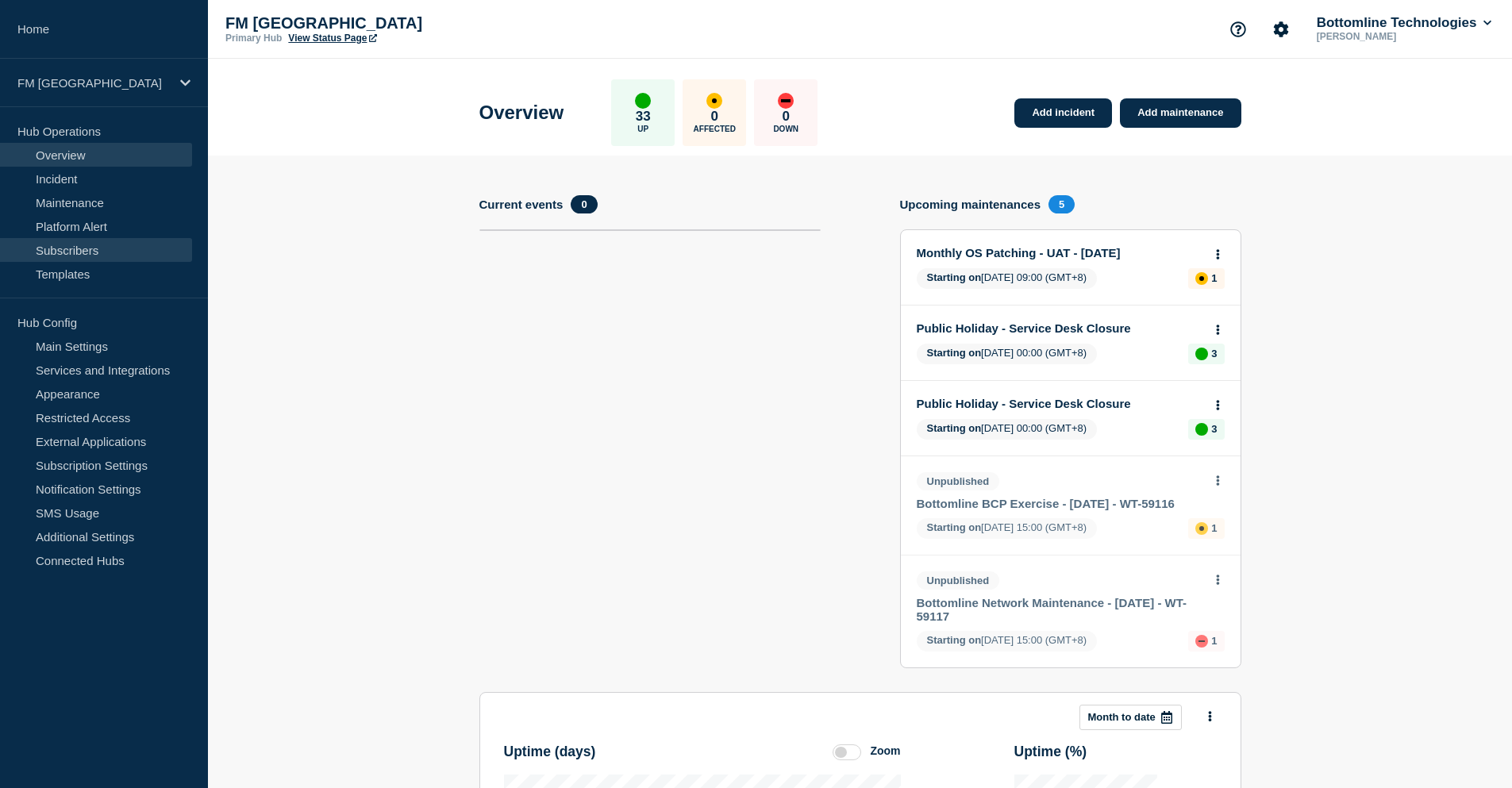
click at [91, 250] on link "Subscribers" at bounding box center [96, 249] width 192 height 24
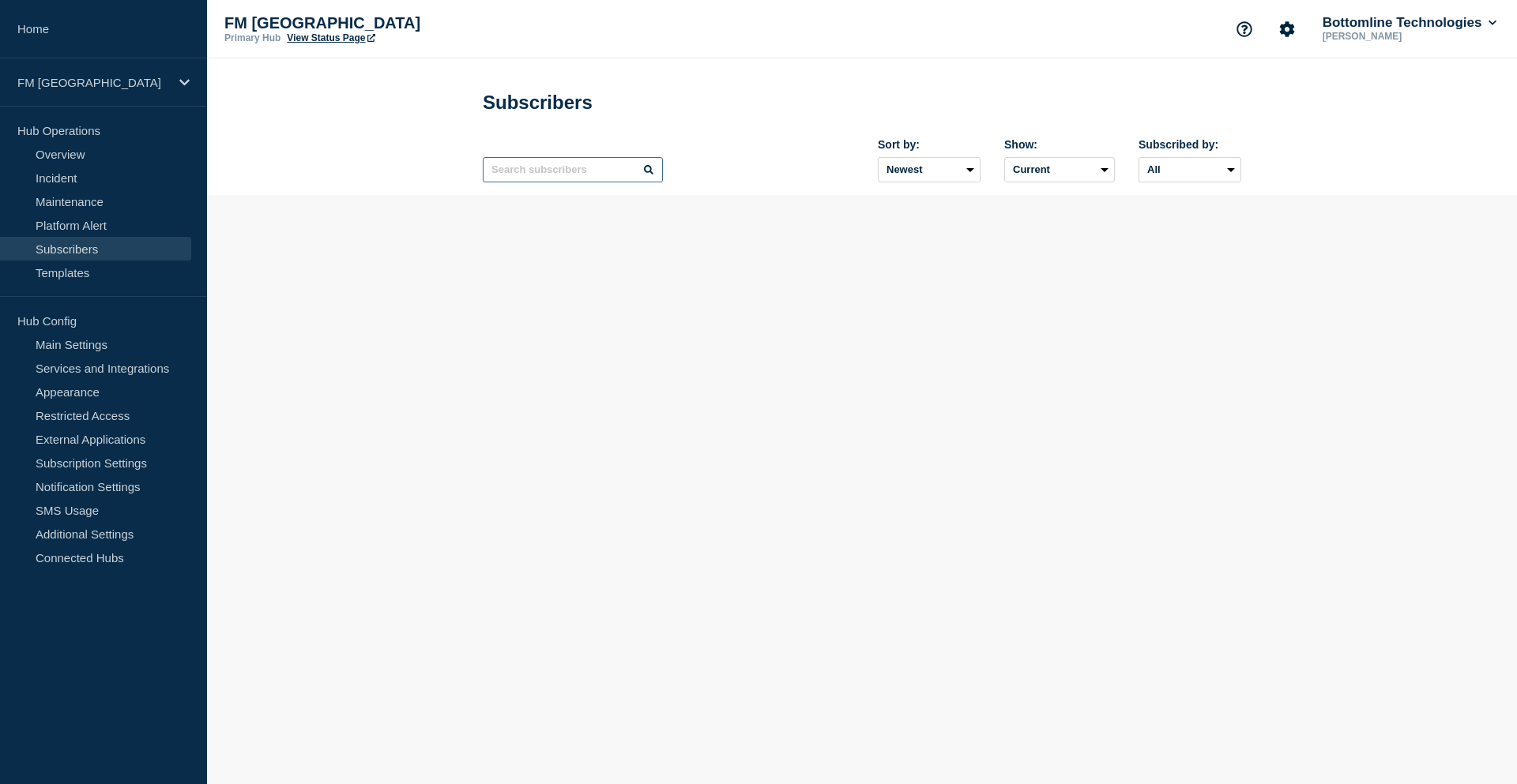
click at [594, 178] on input "text" at bounding box center [572, 169] width 180 height 25
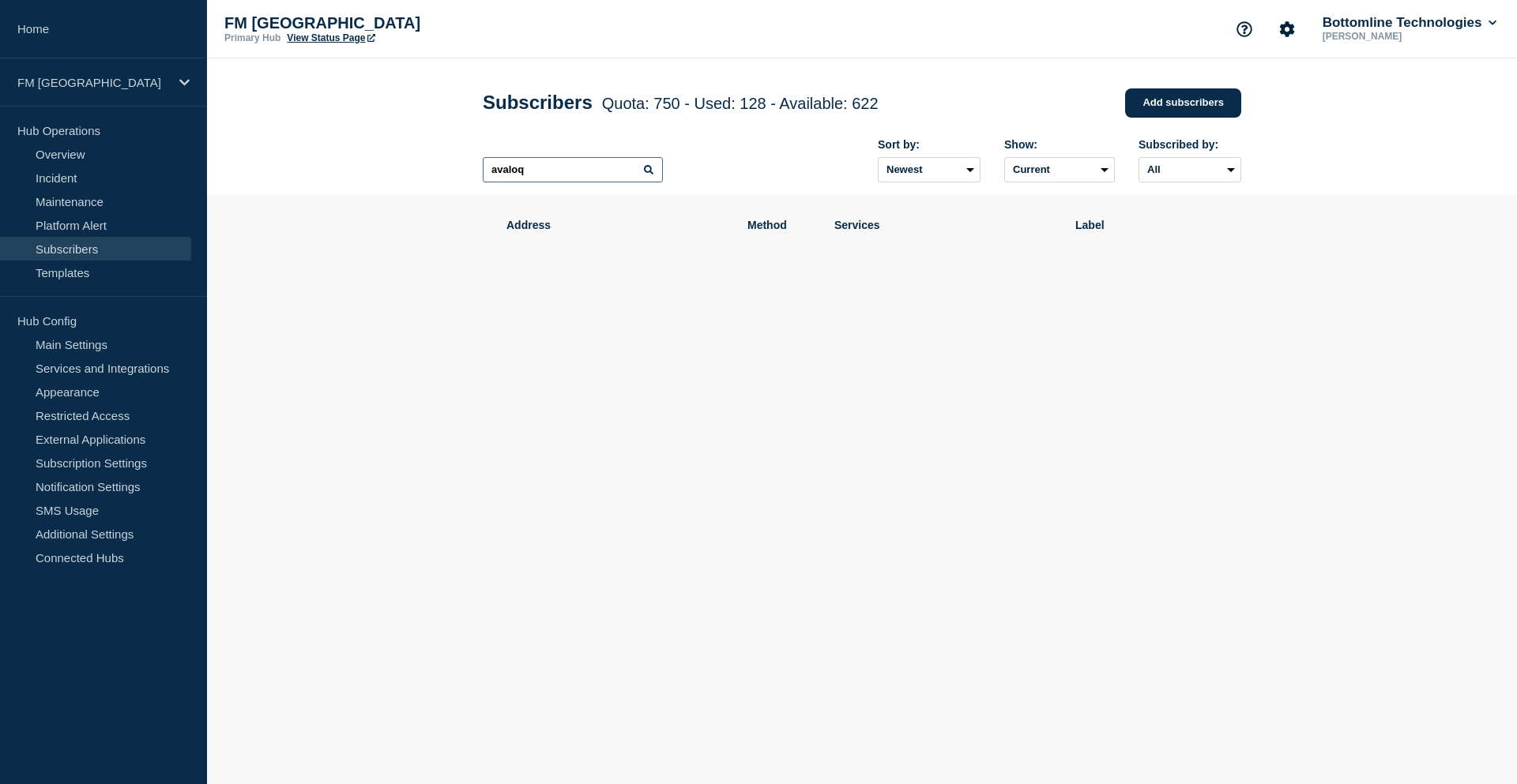
type input "avaloq"
click at [99, 76] on p "FM [GEOGRAPHIC_DATA]" at bounding box center [93, 83] width 152 height 13
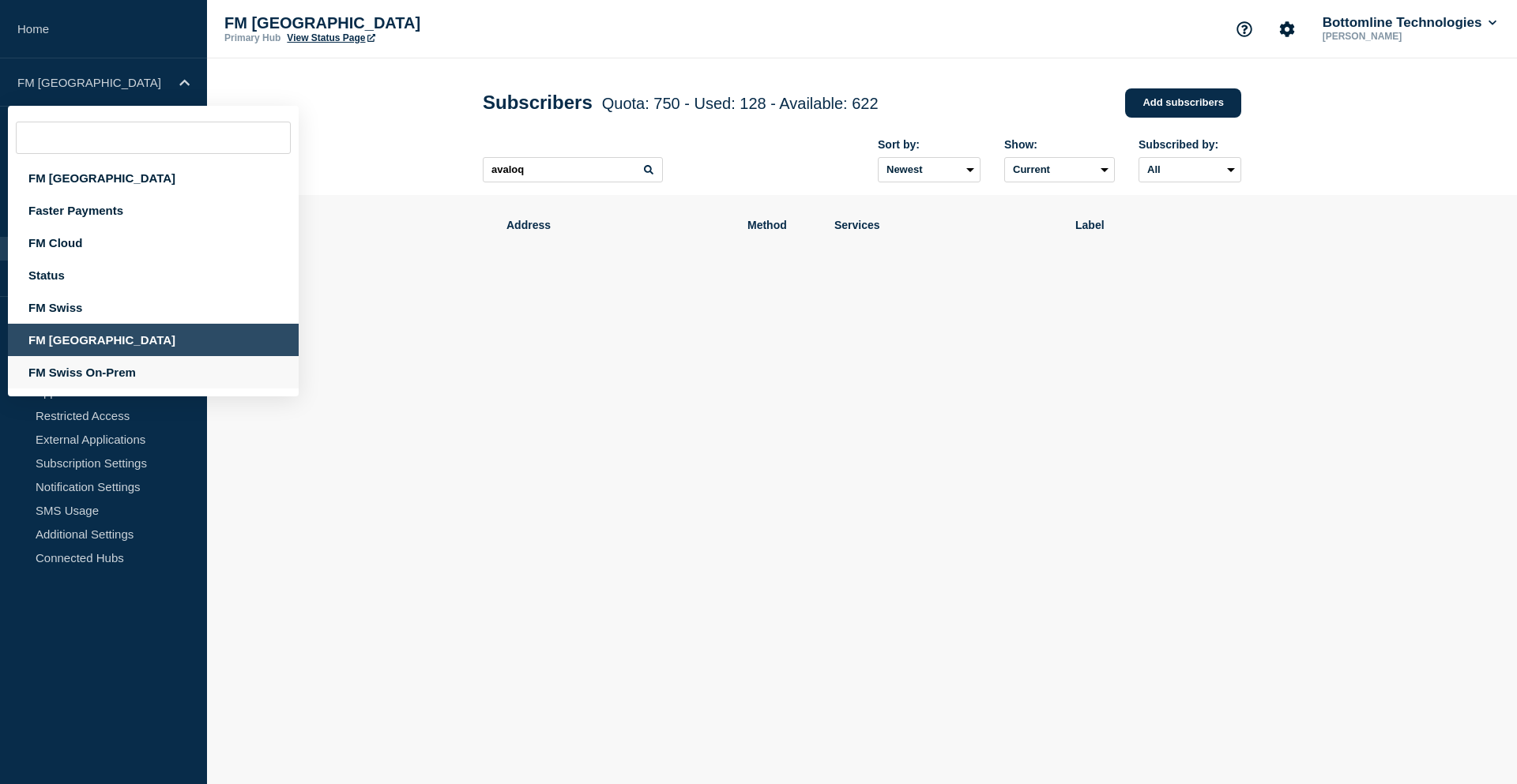
click at [110, 373] on div "FM Swiss On-Prem" at bounding box center [153, 372] width 291 height 33
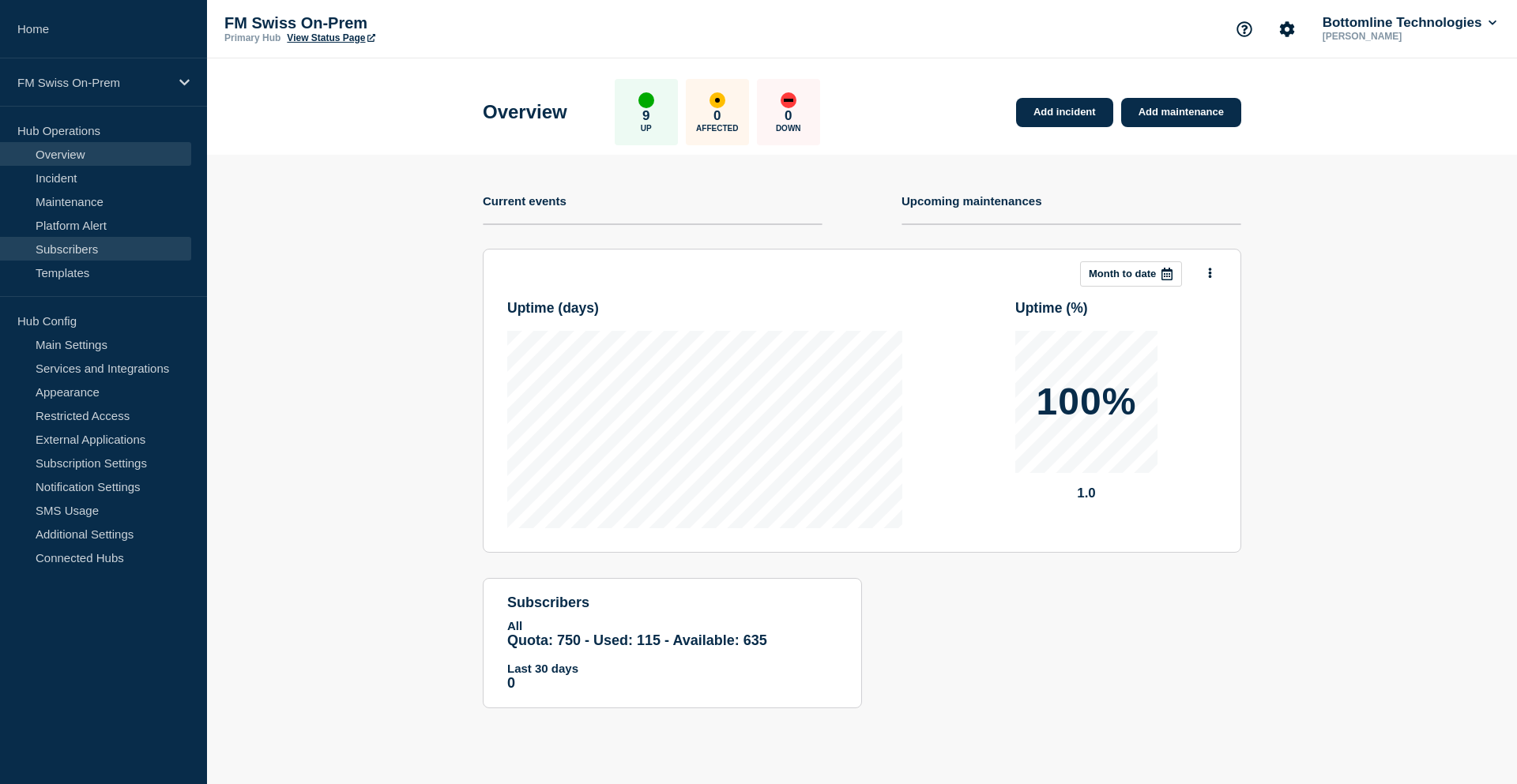
drag, startPoint x: 91, startPoint y: 252, endPoint x: 105, endPoint y: 249, distance: 14.3
click at [93, 252] on link "Subscribers" at bounding box center [95, 248] width 192 height 24
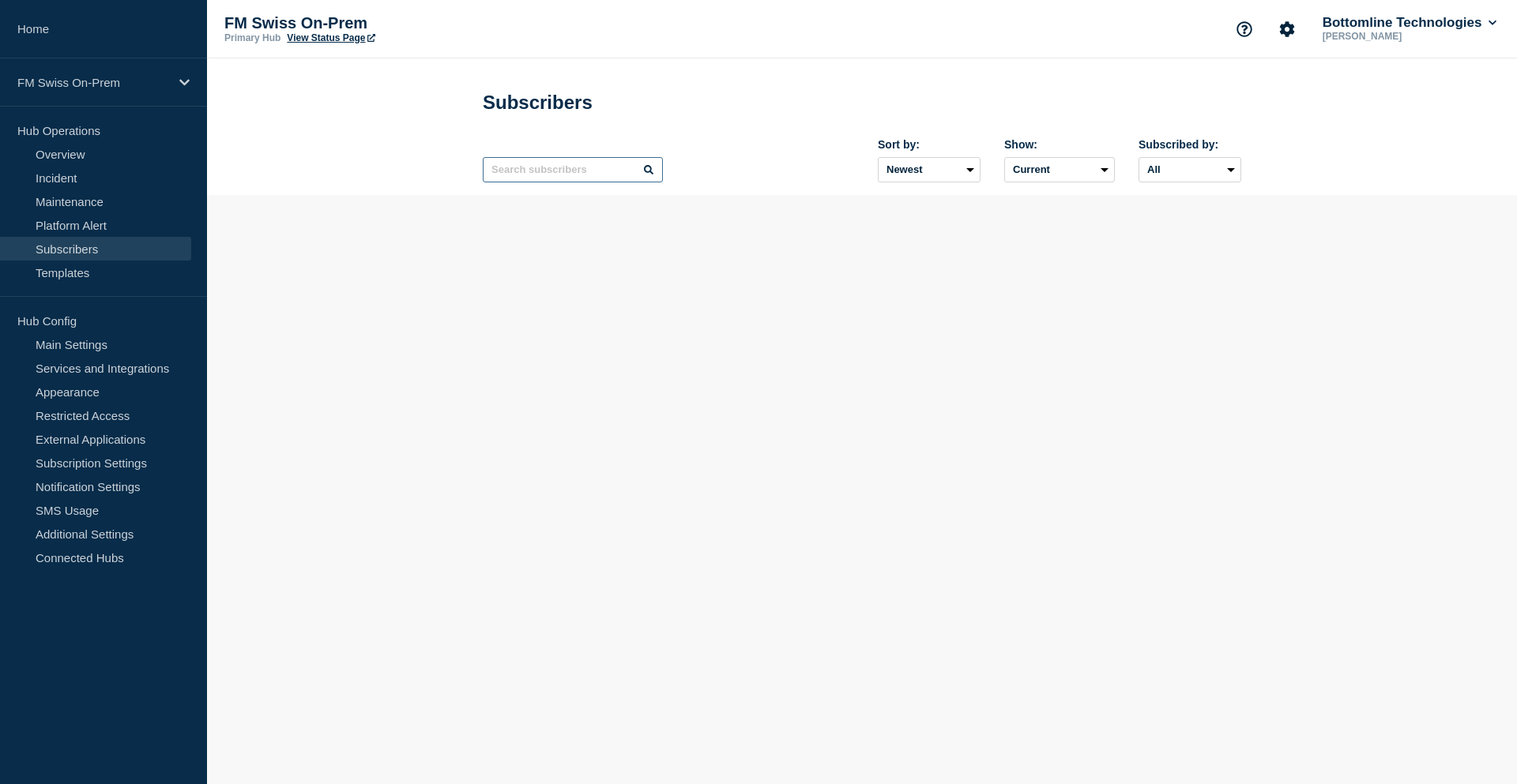
click at [540, 175] on input "text" at bounding box center [572, 169] width 180 height 25
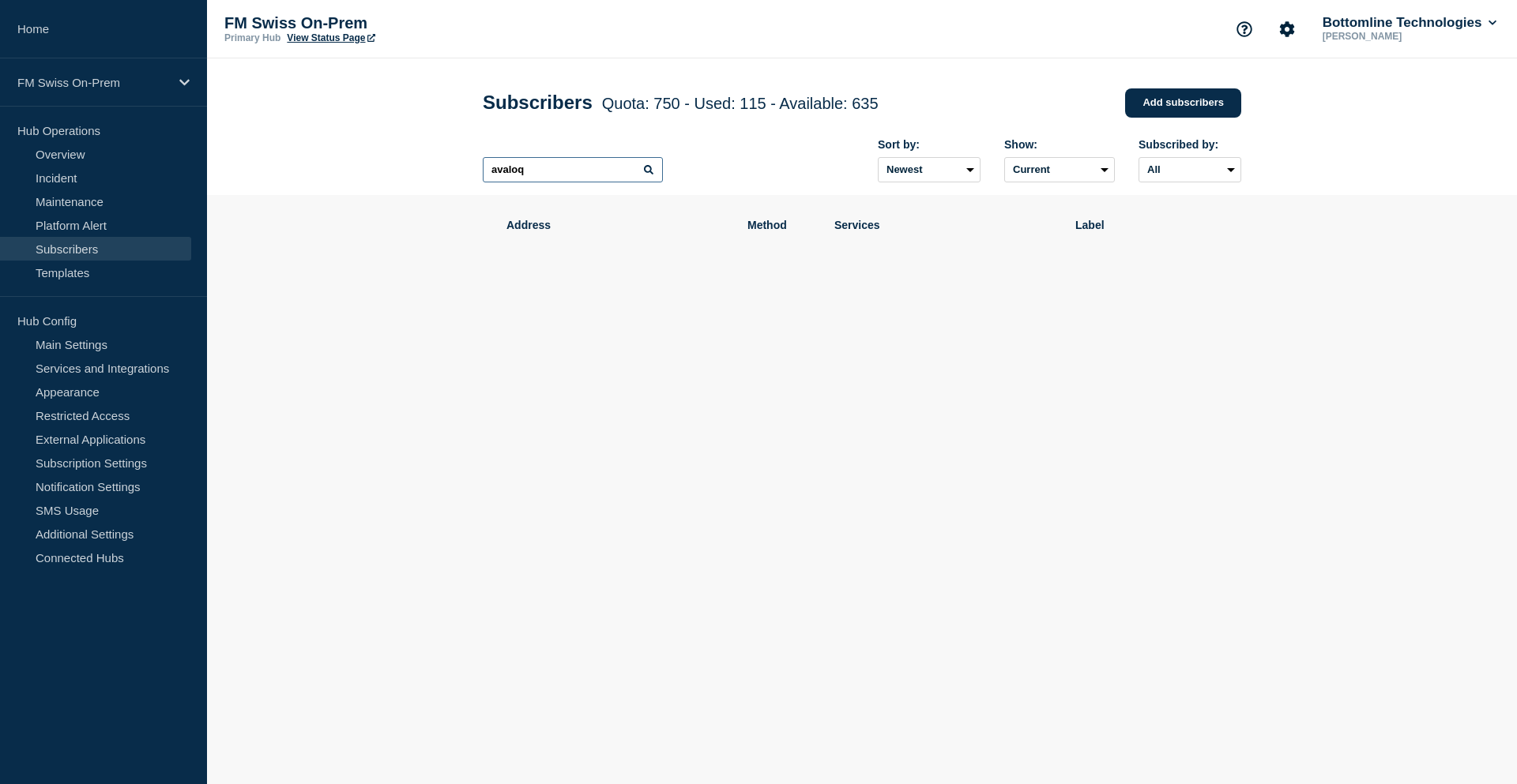
type input "avaloq"
